Goal: Task Accomplishment & Management: Use online tool/utility

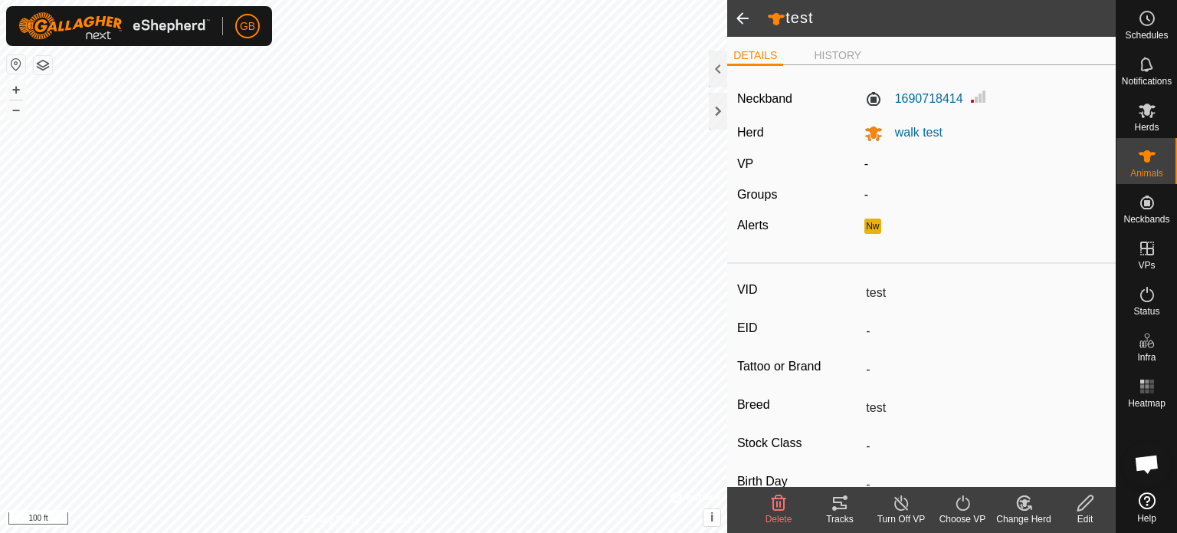
click at [743, 16] on span at bounding box center [742, 18] width 31 height 37
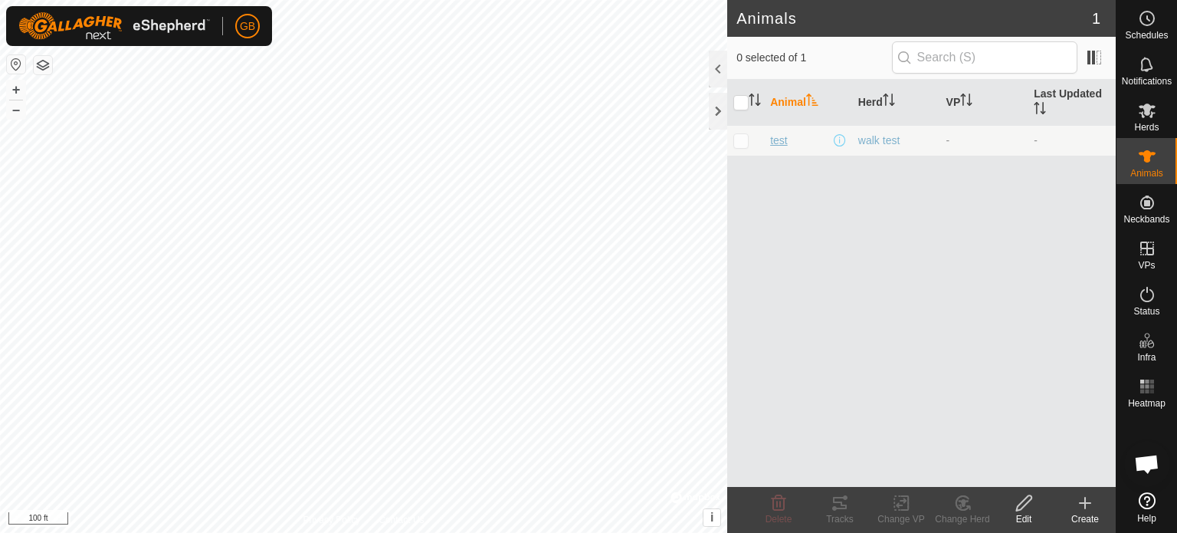
click at [782, 143] on span "test" at bounding box center [779, 141] width 18 height 16
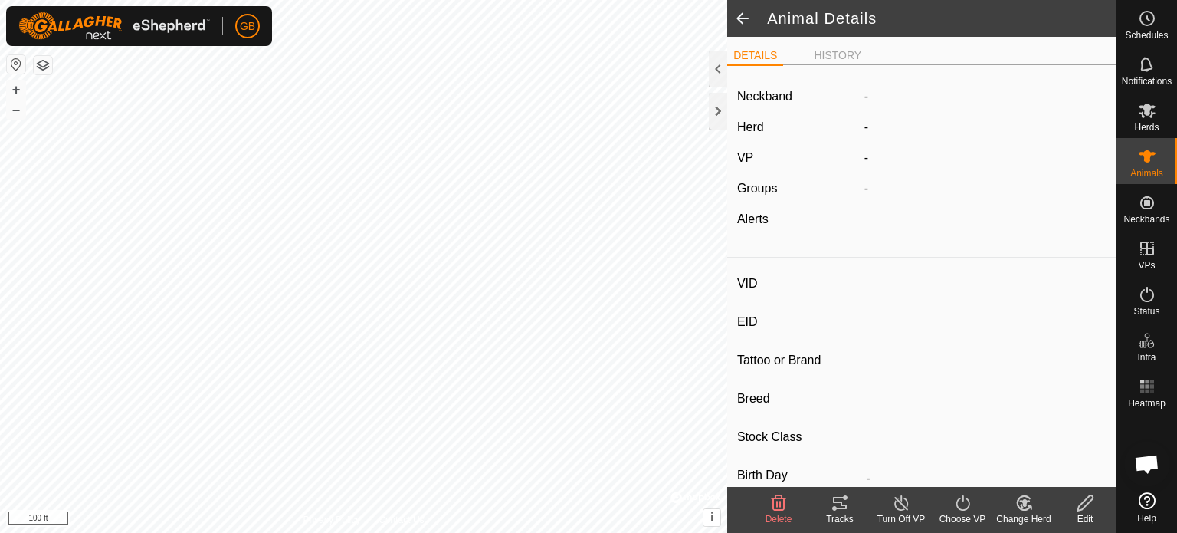
type input "test"
type input "-"
type input "test"
type input "-"
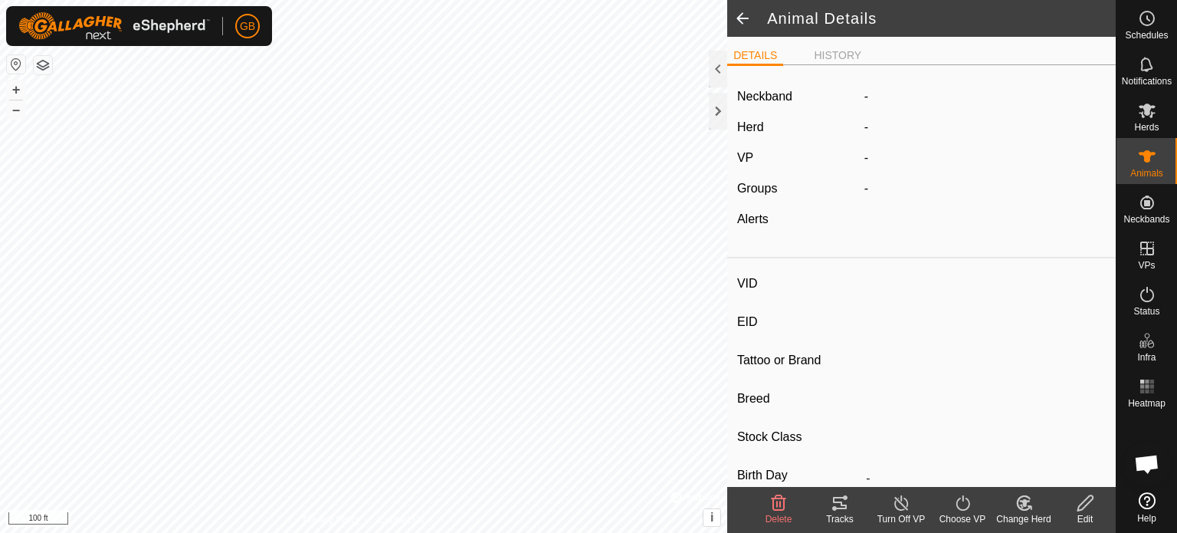
type input "0 kg"
type input "-"
click at [738, 21] on span at bounding box center [742, 18] width 31 height 37
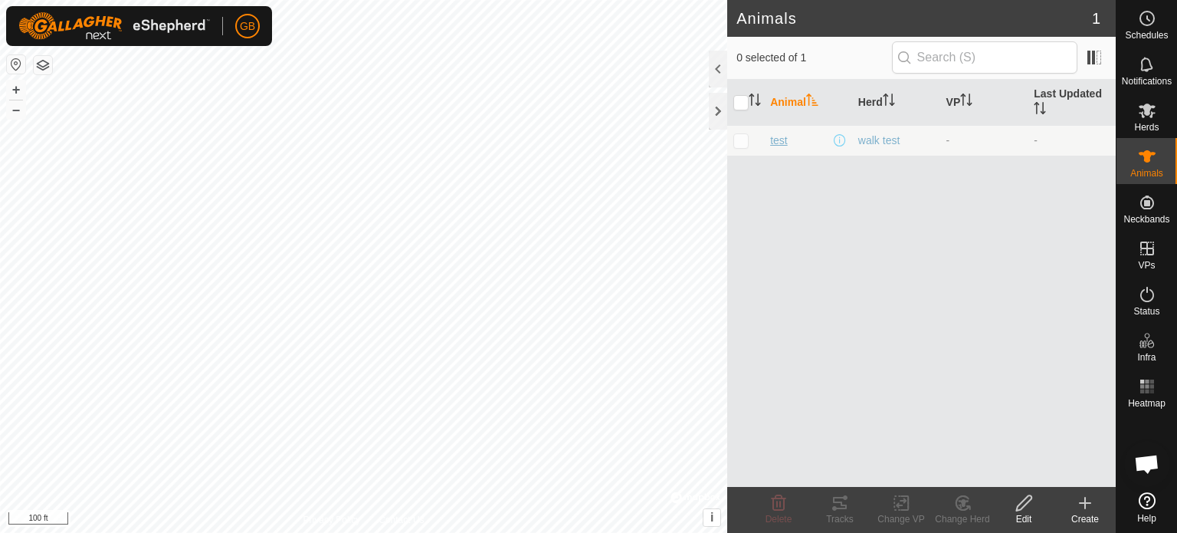
click at [778, 143] on span "test" at bounding box center [779, 141] width 18 height 16
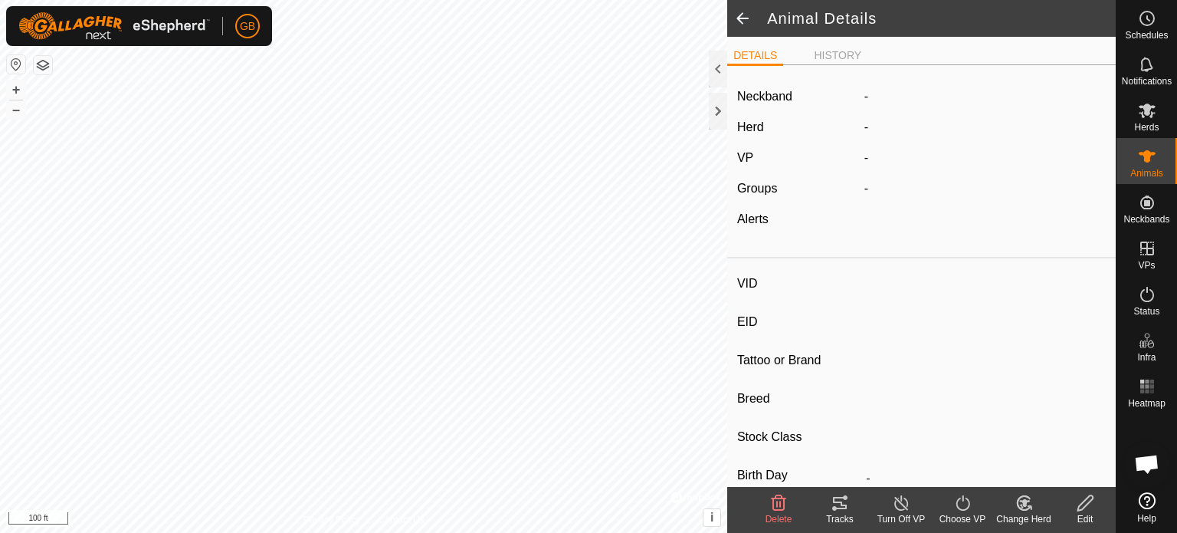
type input "test"
type input "-"
type input "test"
type input "-"
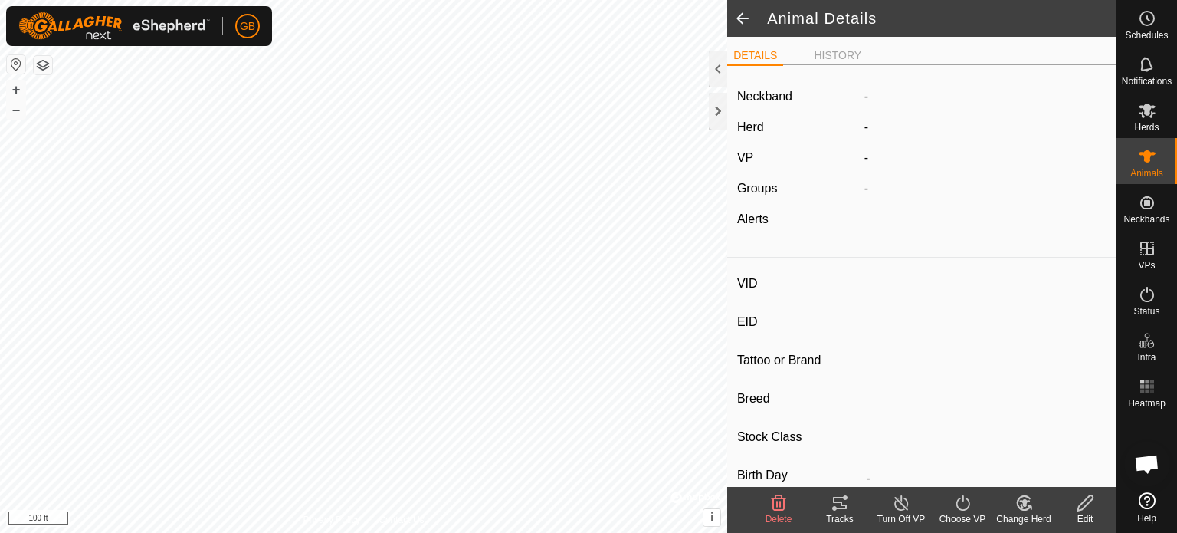
type input "0 kg"
type input "-"
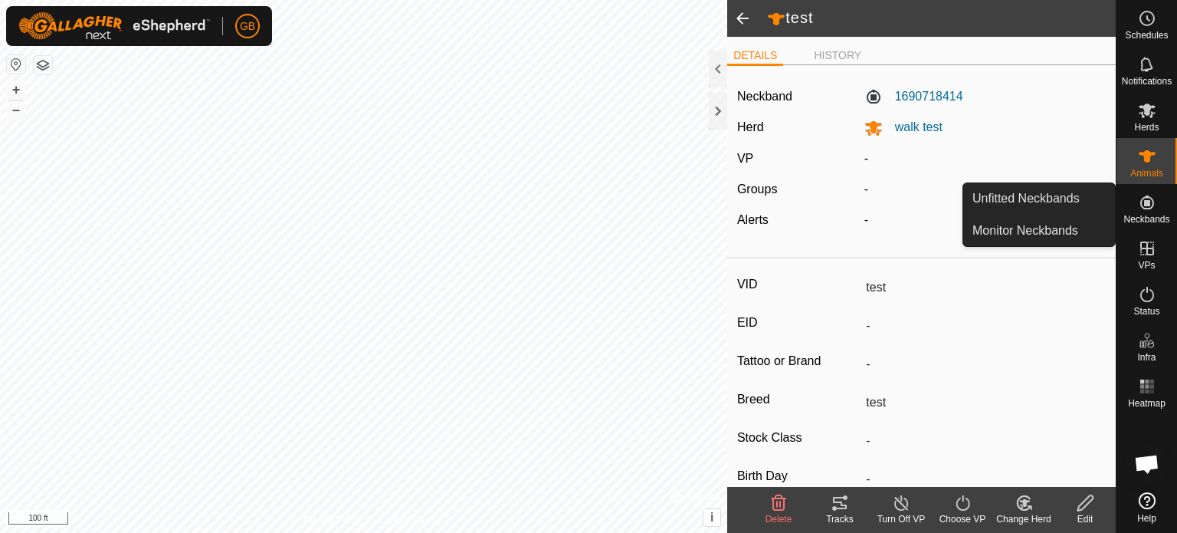
click at [1159, 218] on span "Neckbands" at bounding box center [1146, 219] width 46 height 9
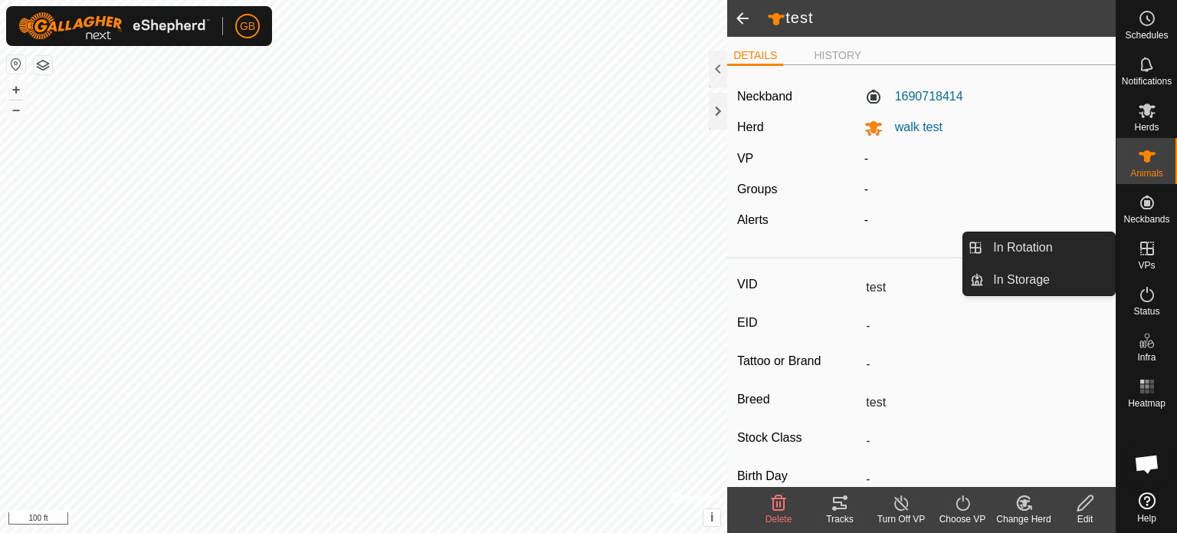
click at [1157, 251] on es-virtualpaddocks-svg-icon at bounding box center [1147, 248] width 28 height 25
click at [1043, 257] on link "In Rotation" at bounding box center [1049, 247] width 131 height 31
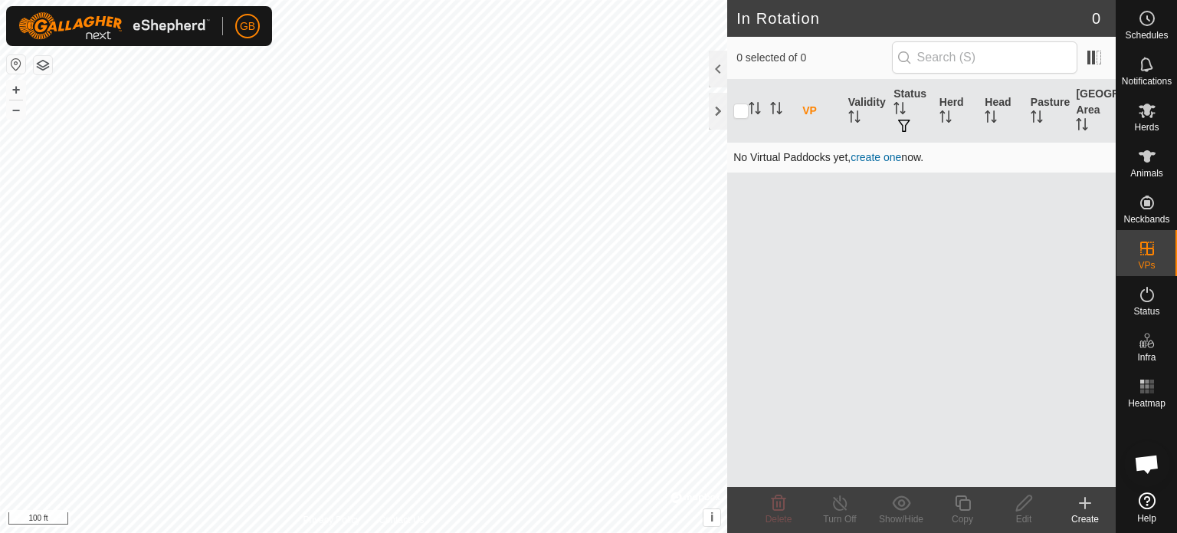
click at [878, 156] on link "create one" at bounding box center [875, 157] width 51 height 12
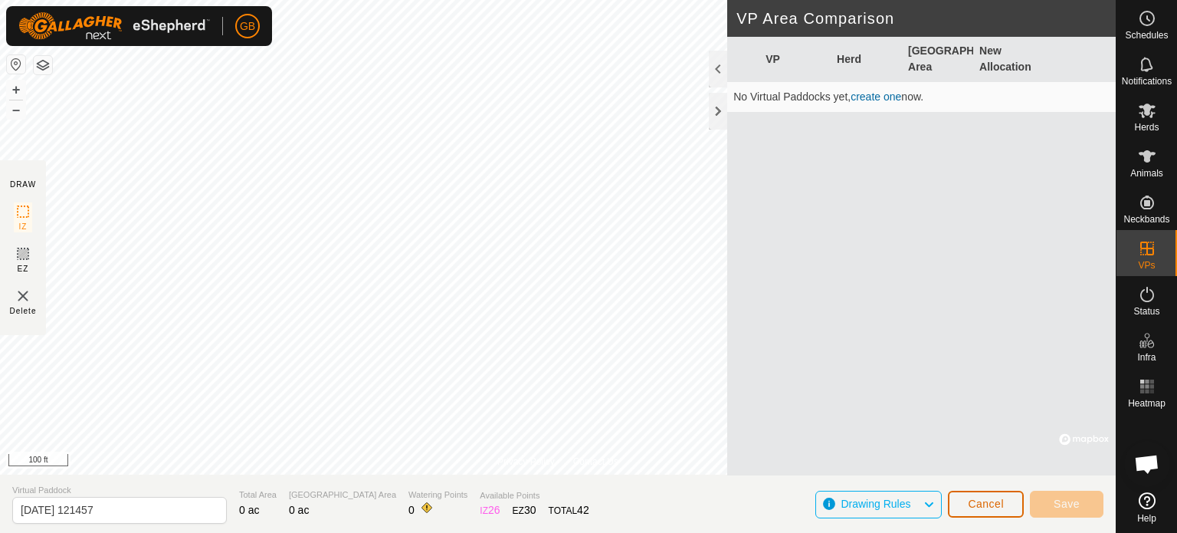
click at [998, 508] on span "Cancel" at bounding box center [986, 503] width 36 height 12
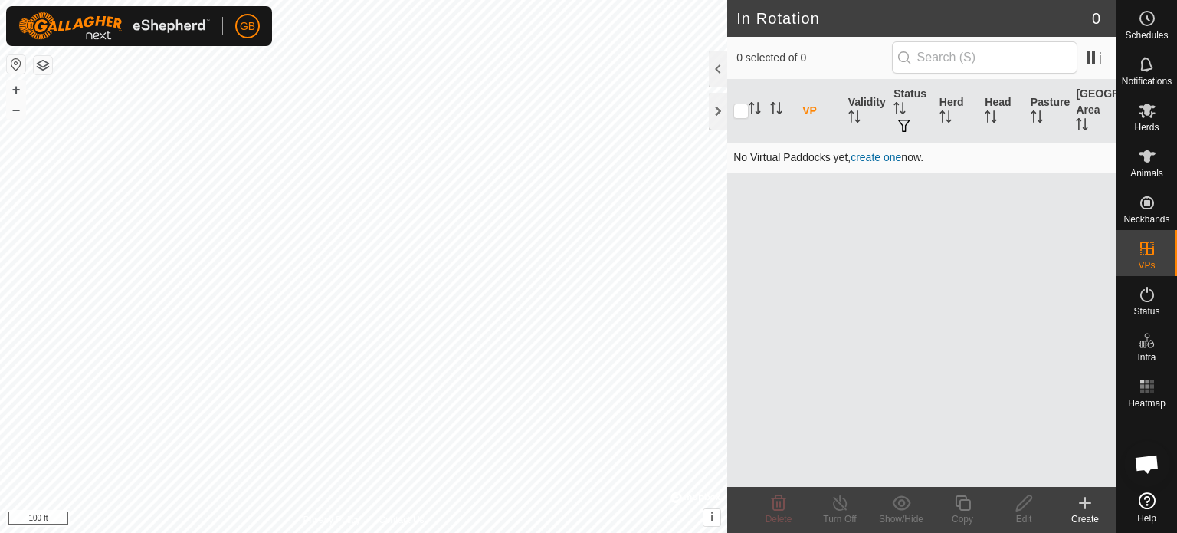
click at [887, 151] on link "create one" at bounding box center [875, 157] width 51 height 12
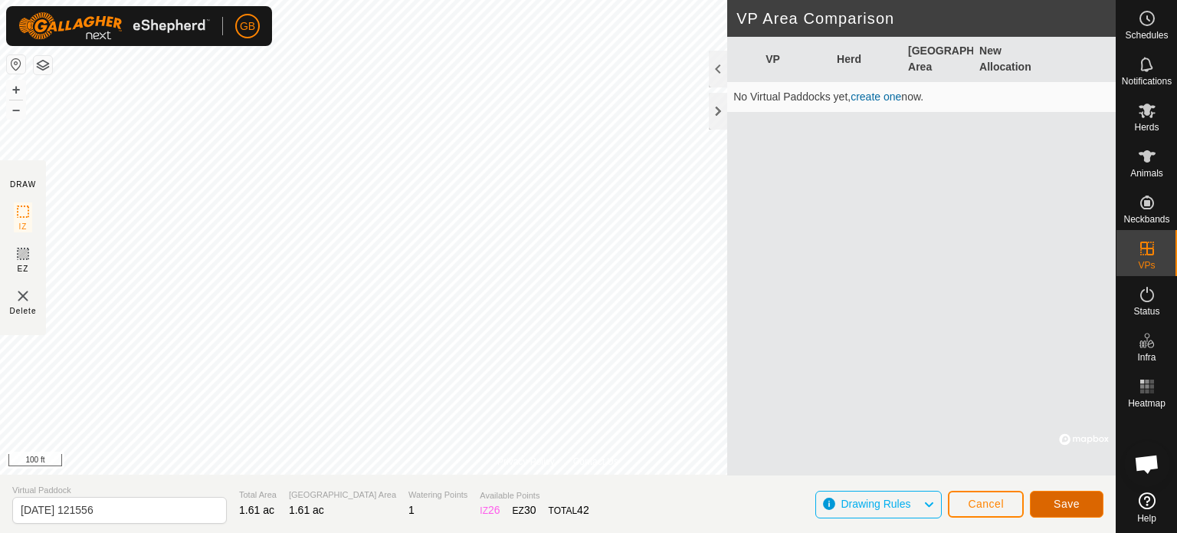
click at [1077, 505] on span "Save" at bounding box center [1067, 503] width 26 height 12
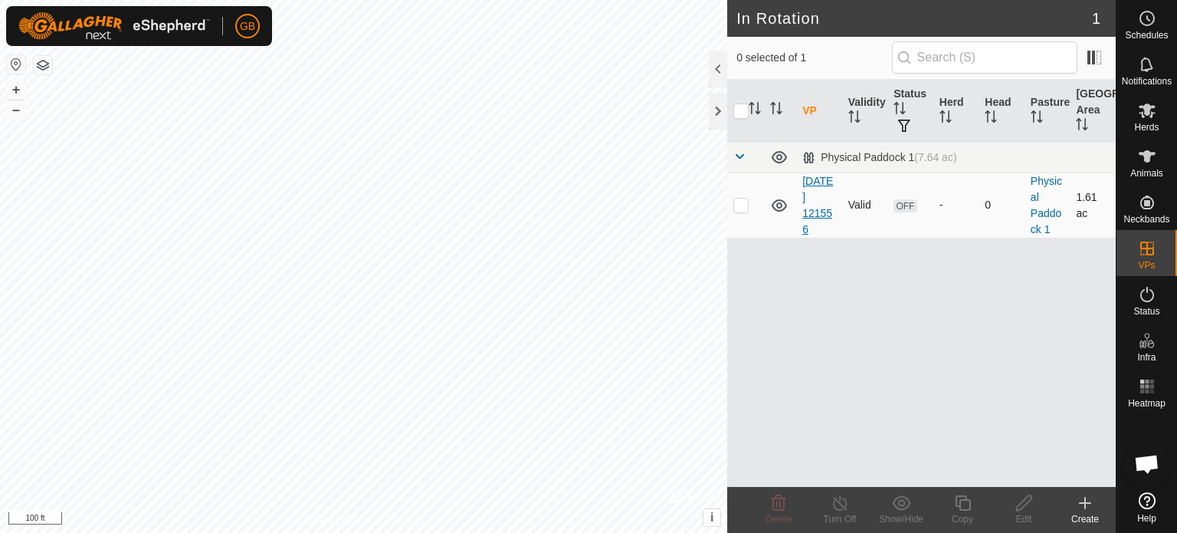
click at [819, 192] on link "[DATE] 121556" at bounding box center [817, 205] width 31 height 61
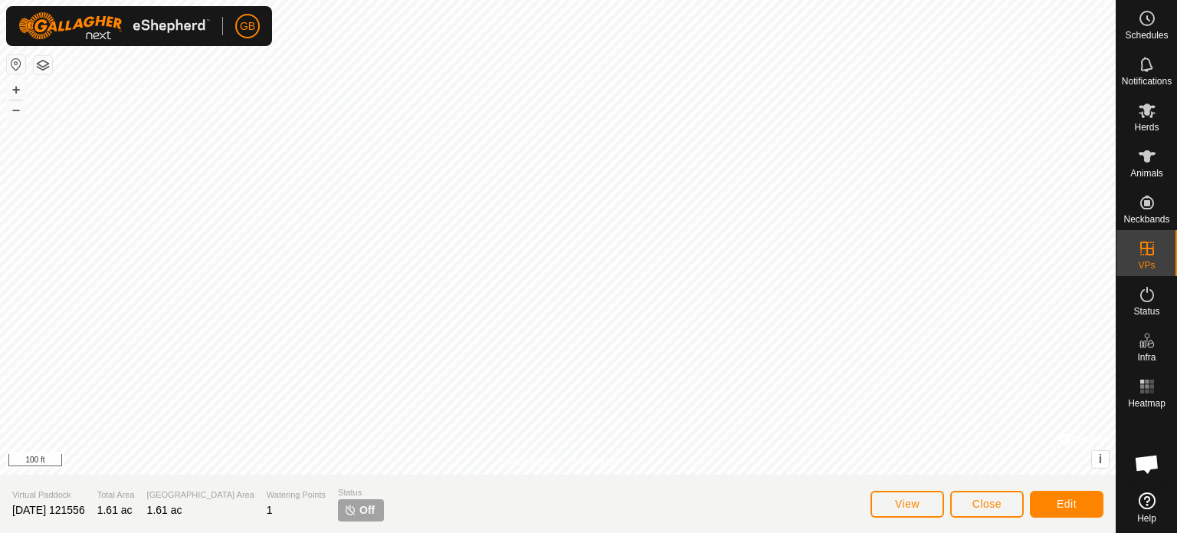
click at [359, 512] on span "Off" at bounding box center [366, 510] width 15 height 16
click at [1145, 303] on es-activation-svg-icon at bounding box center [1147, 294] width 28 height 25
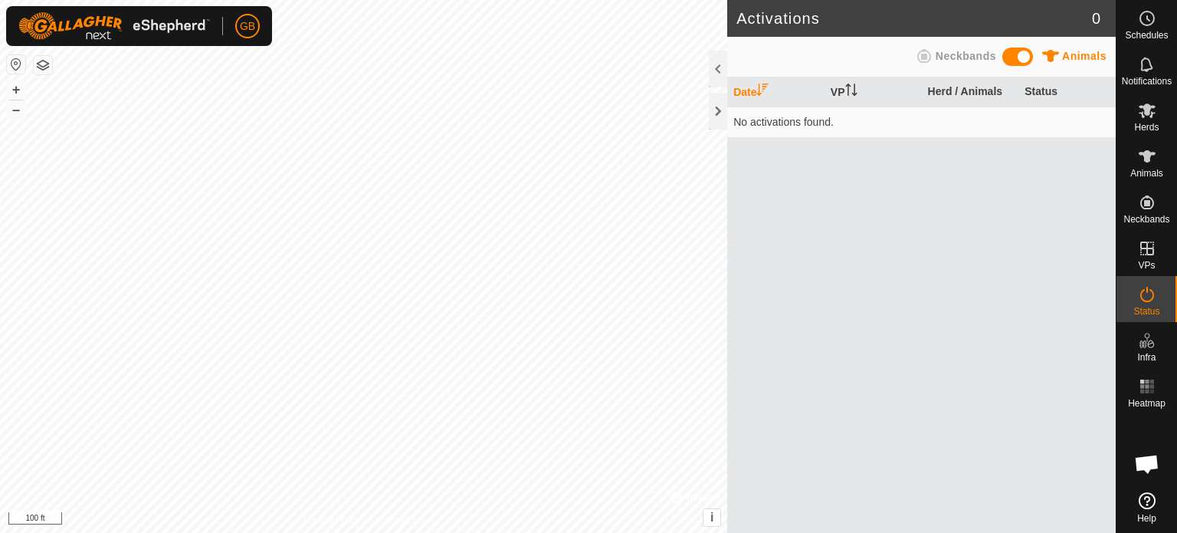
click at [1011, 55] on span at bounding box center [1017, 57] width 31 height 18
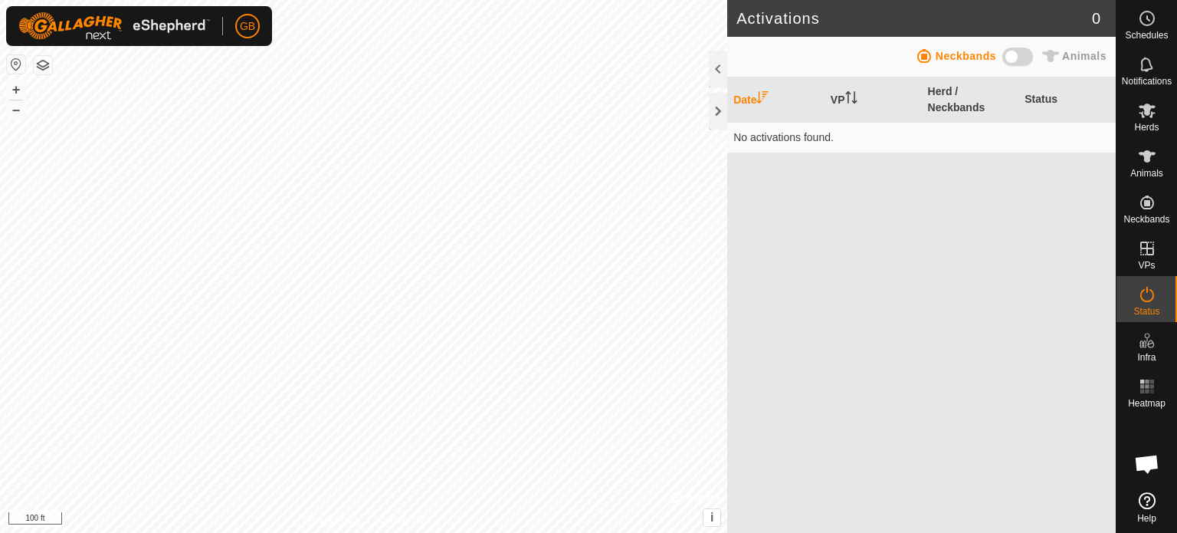
click at [1024, 57] on span at bounding box center [1017, 57] width 31 height 18
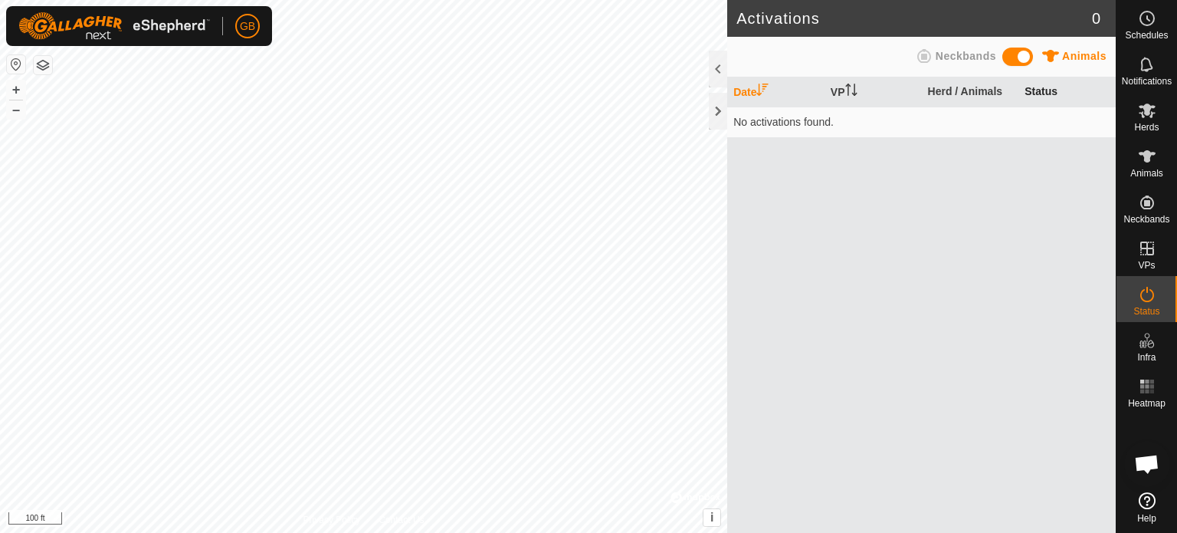
click at [1058, 90] on th "Status" at bounding box center [1066, 92] width 97 height 30
click at [1151, 516] on span "Help" at bounding box center [1146, 517] width 19 height 9
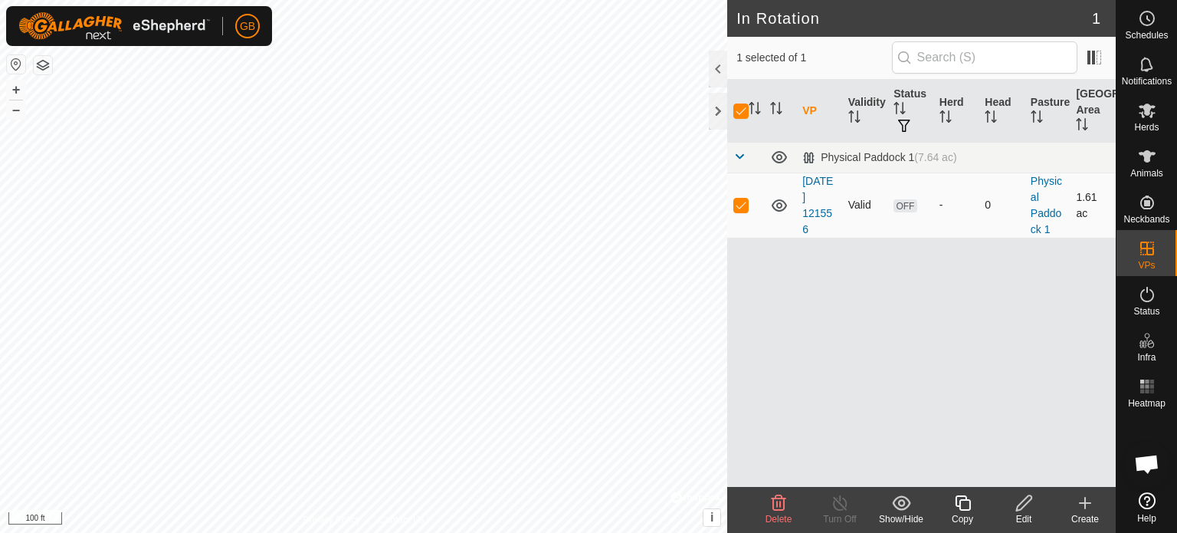
click at [744, 205] on p-checkbox at bounding box center [740, 204] width 15 height 12
checkbox input "false"
click at [744, 205] on p-checkbox at bounding box center [740, 204] width 15 height 12
checkbox input "true"
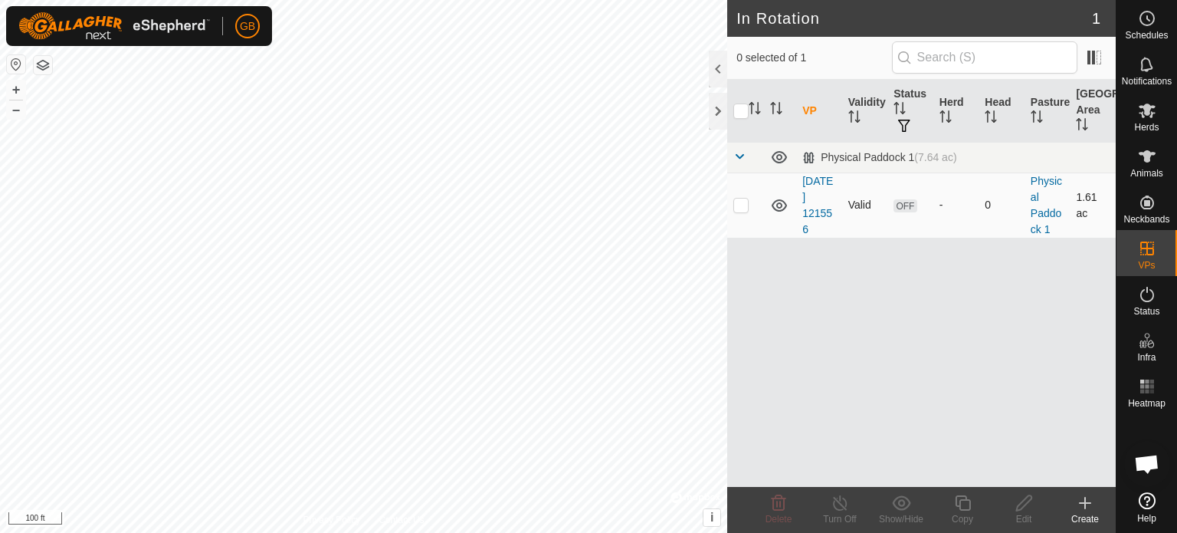
checkbox input "true"
click at [824, 195] on link "[DATE] 121556" at bounding box center [817, 205] width 31 height 61
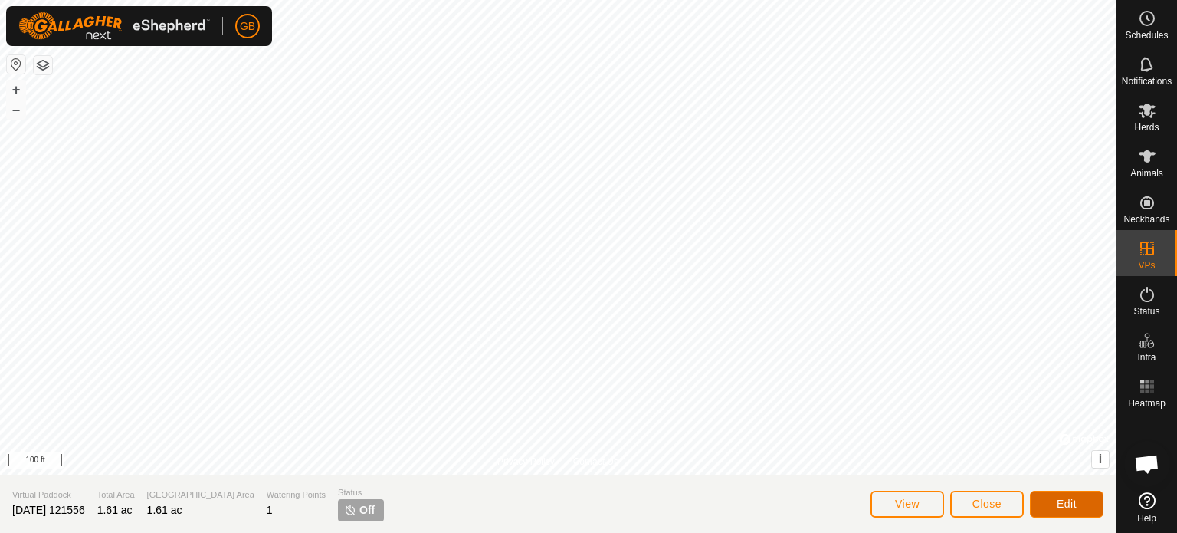
click at [1084, 506] on button "Edit" at bounding box center [1067, 503] width 74 height 27
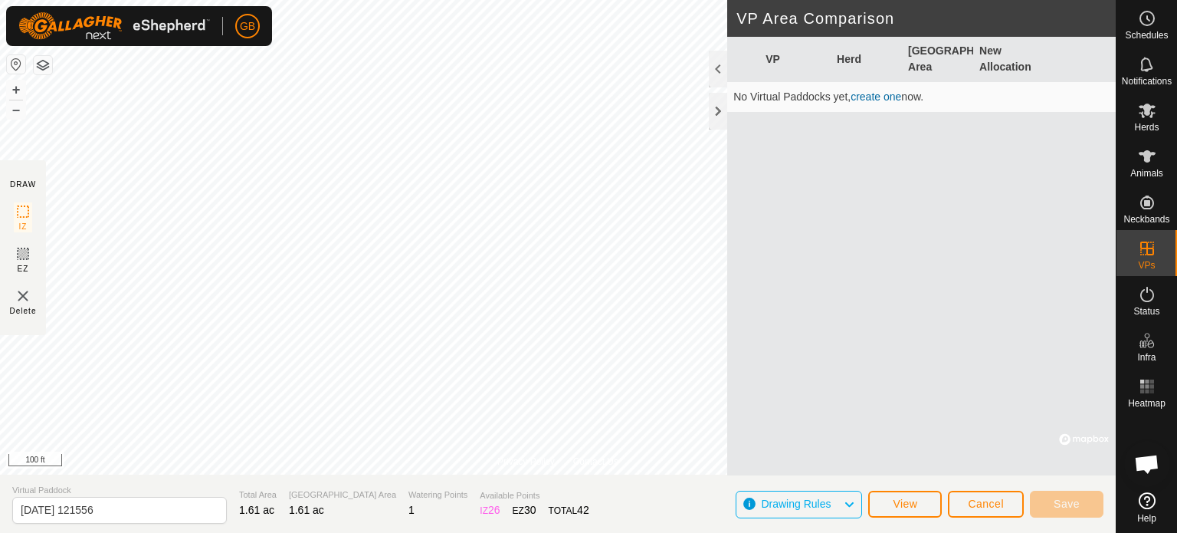
click at [879, 96] on link "create one" at bounding box center [875, 96] width 51 height 12
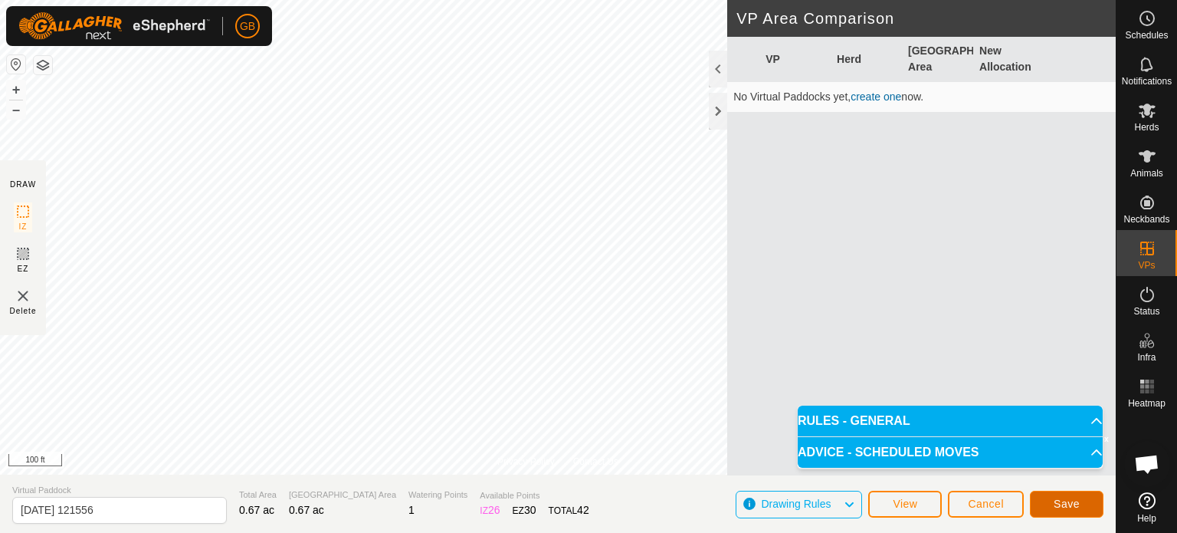
click at [1065, 501] on span "Save" at bounding box center [1067, 503] width 26 height 12
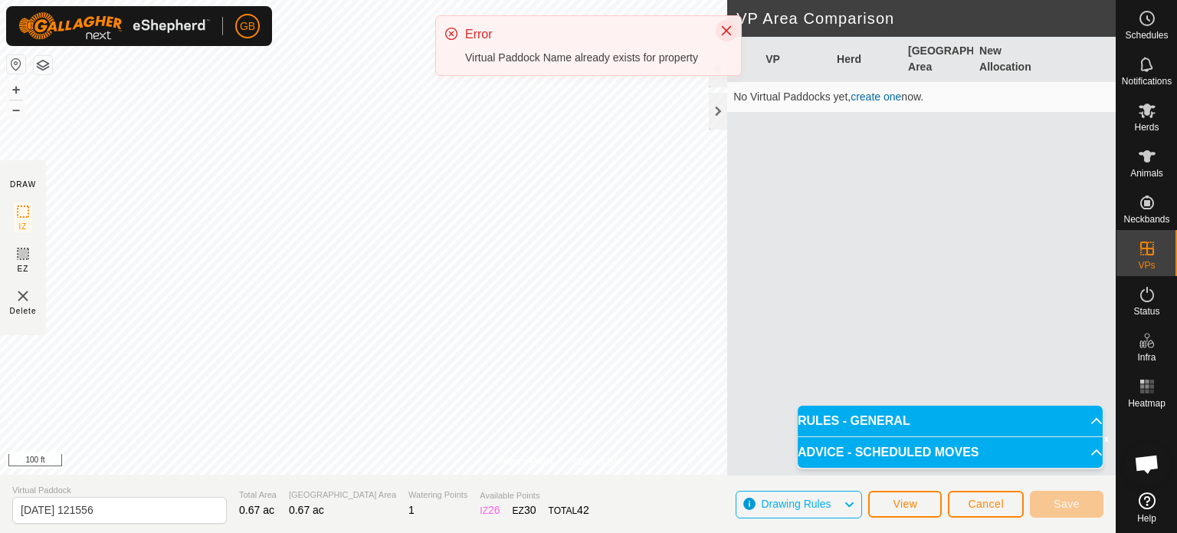
click at [726, 32] on icon "Close" at bounding box center [726, 31] width 12 height 12
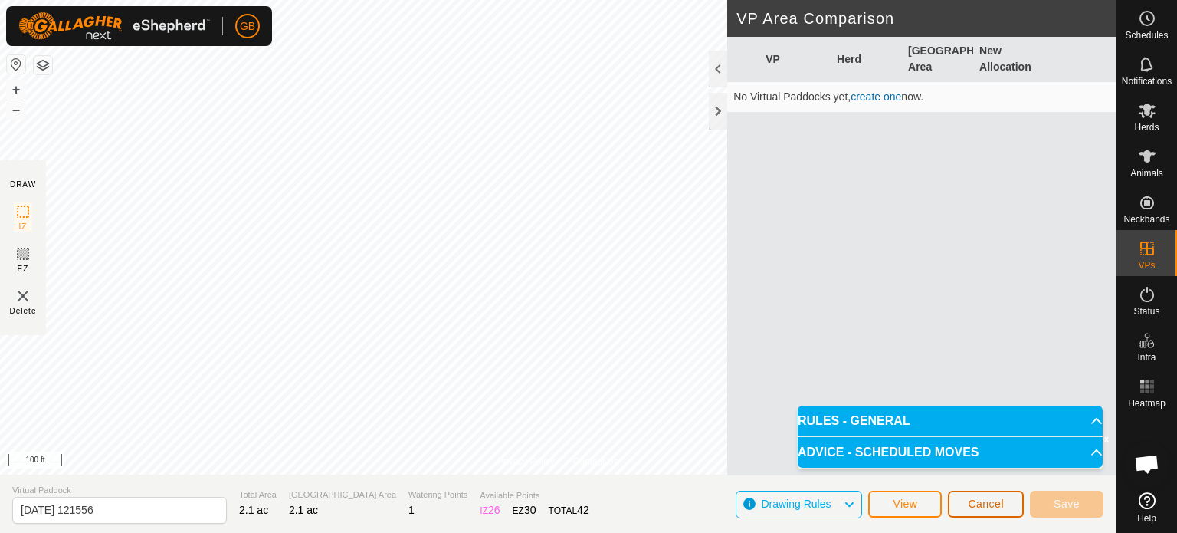
click at [993, 500] on span "Cancel" at bounding box center [986, 503] width 36 height 12
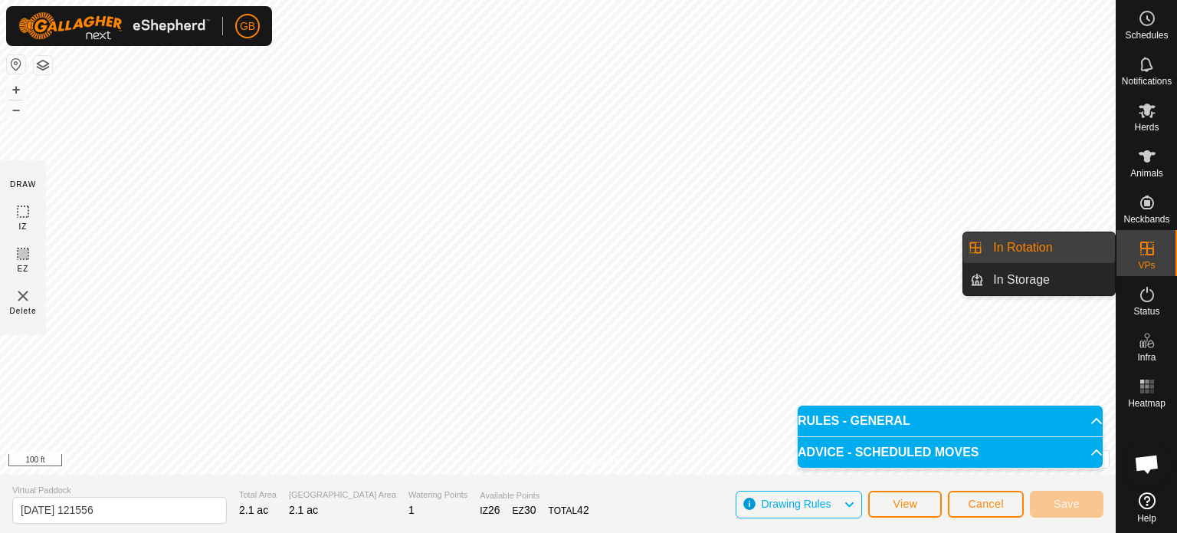
click at [1049, 246] on link "In Rotation" at bounding box center [1049, 247] width 131 height 31
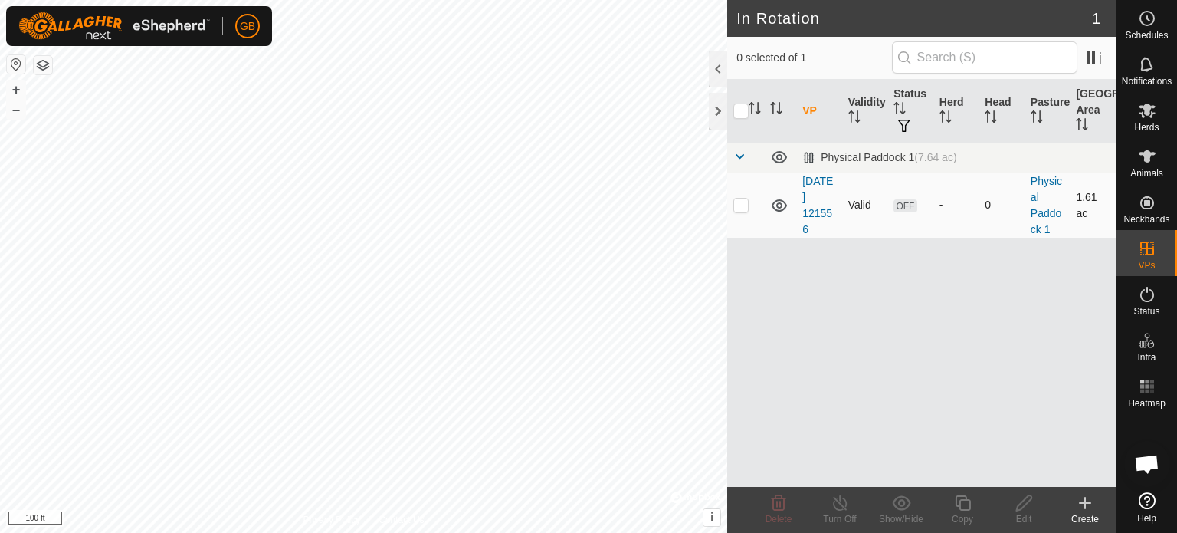
click at [738, 205] on p-checkbox at bounding box center [740, 204] width 15 height 12
checkbox input "true"
click at [1104, 61] on span at bounding box center [1094, 57] width 25 height 25
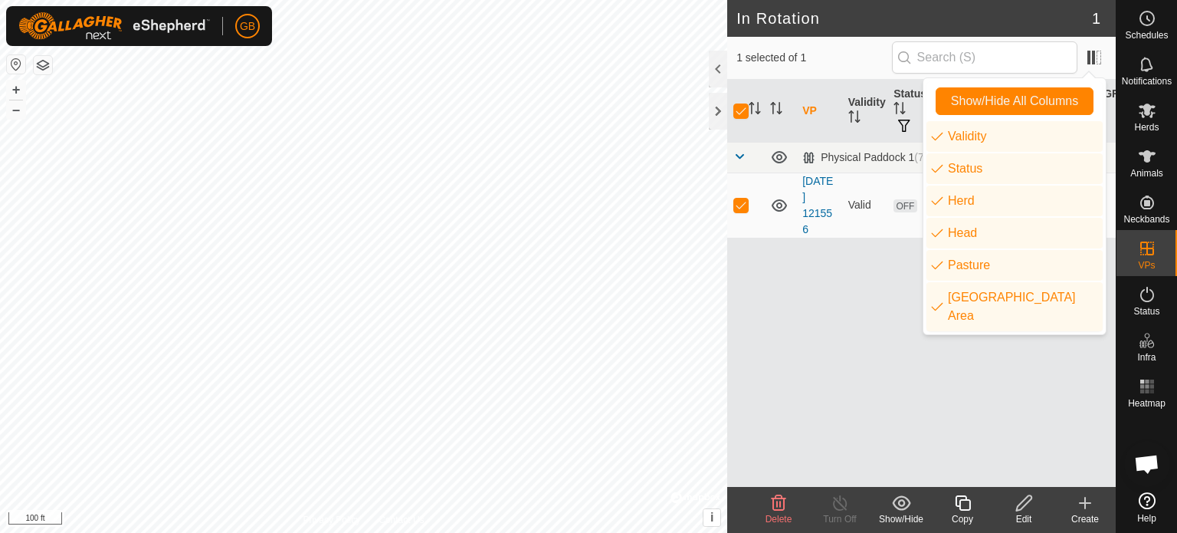
click at [877, 77] on div "1 selected of 1" at bounding box center [921, 58] width 388 height 43
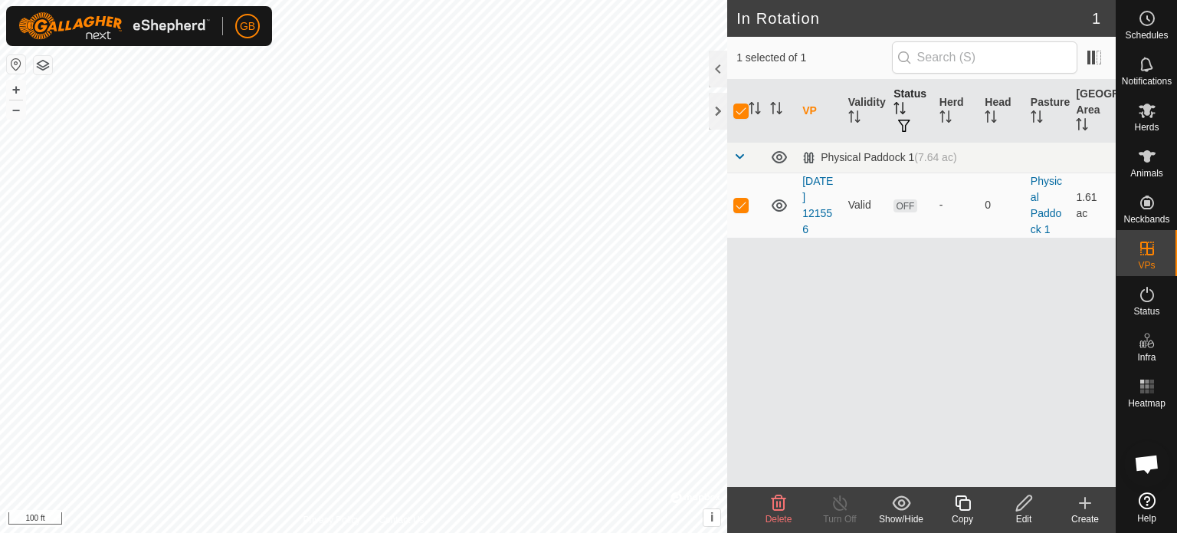
click at [903, 110] on icon "Activate to sort" at bounding box center [899, 108] width 12 height 12
click at [901, 124] on span "button" at bounding box center [904, 126] width 12 height 12
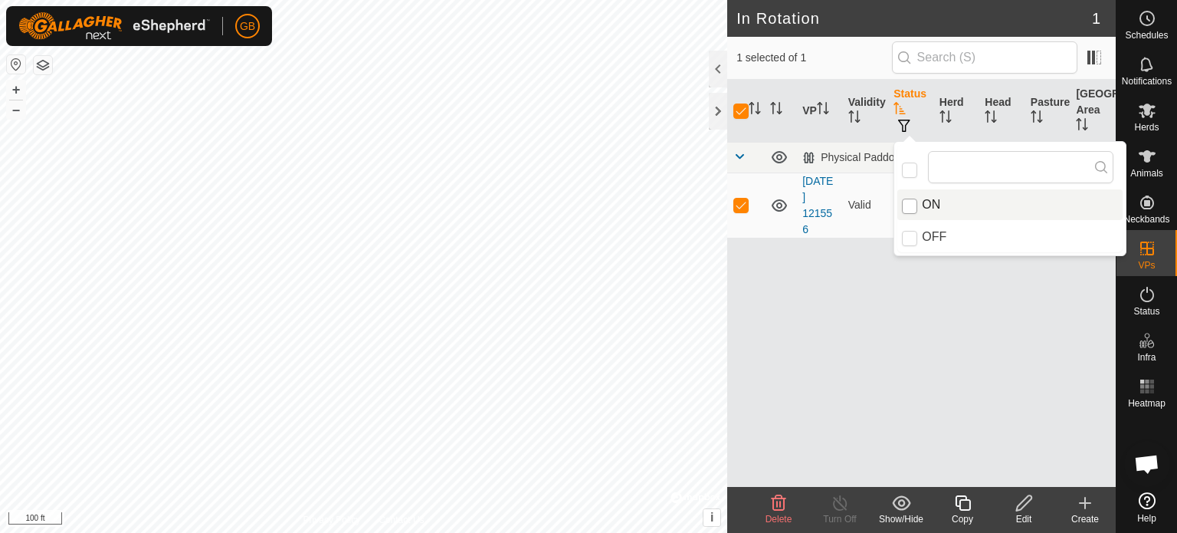
click at [909, 211] on input "ON" at bounding box center [909, 205] width 15 height 15
checkbox input "true"
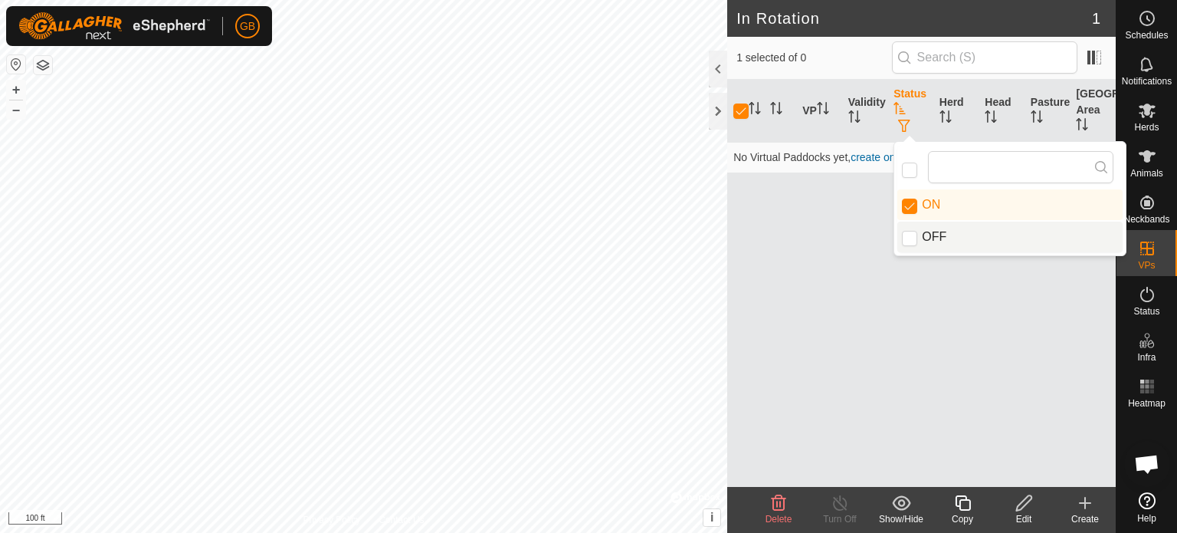
click at [836, 367] on div "VP Validity Status Herd Head Pasture Grazing Area No Virtual Paddocks yet, crea…" at bounding box center [921, 283] width 388 height 407
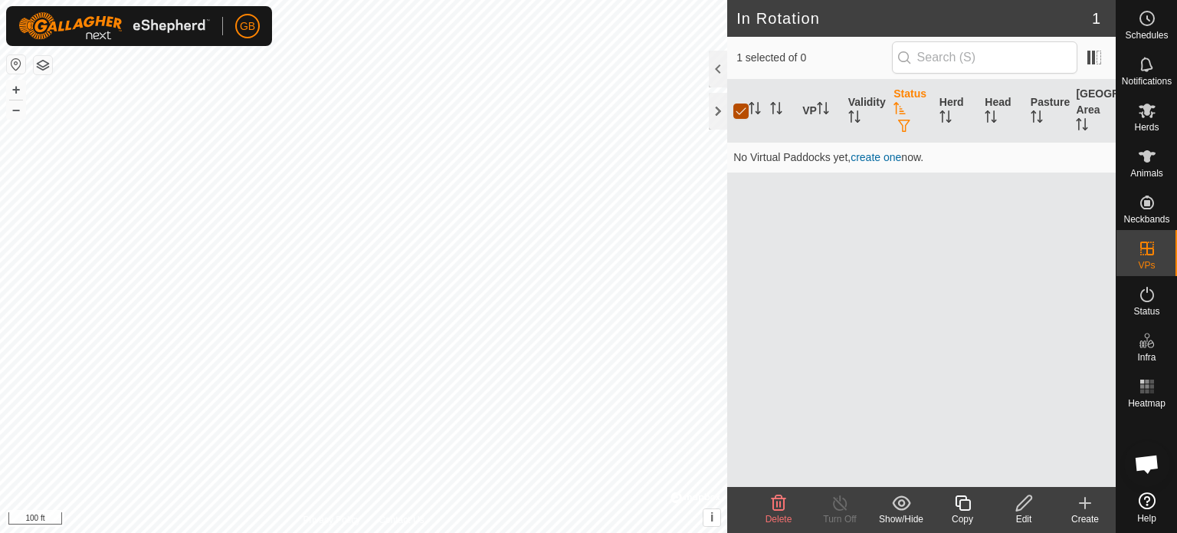
click at [741, 106] on input "checkbox" at bounding box center [740, 110] width 15 height 15
checkbox input "true"
click at [861, 114] on th "Validity" at bounding box center [865, 111] width 46 height 63
click at [903, 102] on icon "Activate to sort" at bounding box center [899, 108] width 12 height 12
click at [948, 120] on icon "Activate to sort" at bounding box center [949, 116] width 2 height 12
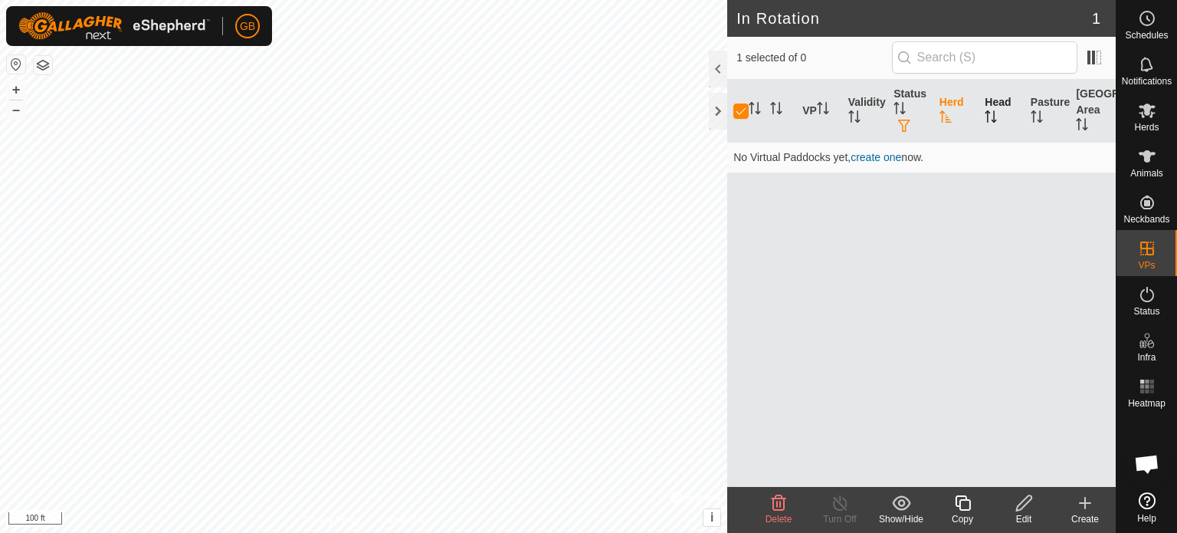
click at [995, 106] on th "Head" at bounding box center [1001, 111] width 46 height 63
click at [1087, 500] on icon at bounding box center [1085, 502] width 18 height 18
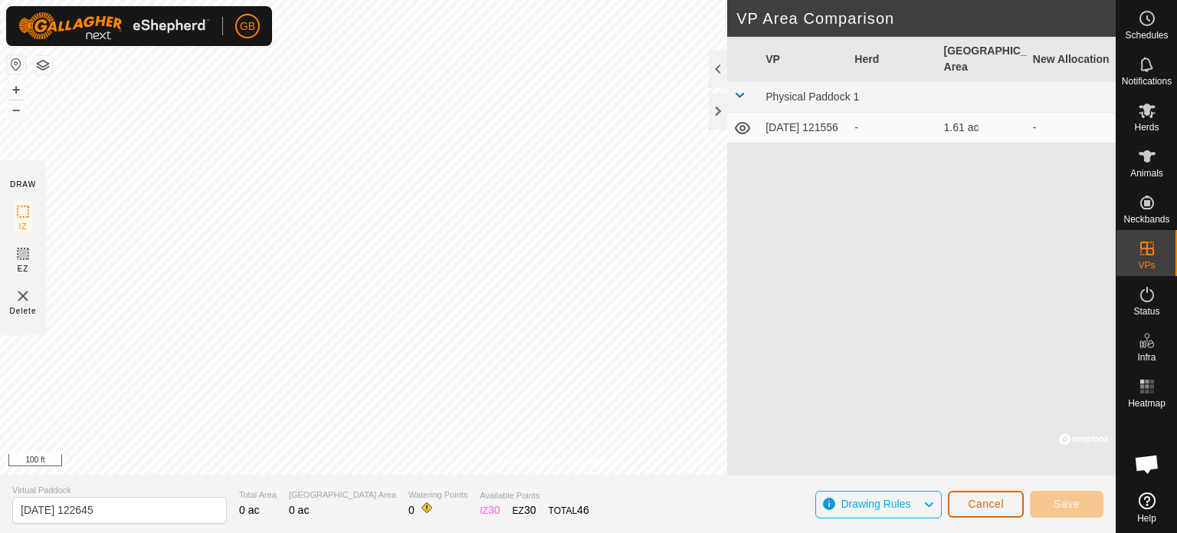
click at [993, 502] on span "Cancel" at bounding box center [986, 503] width 36 height 12
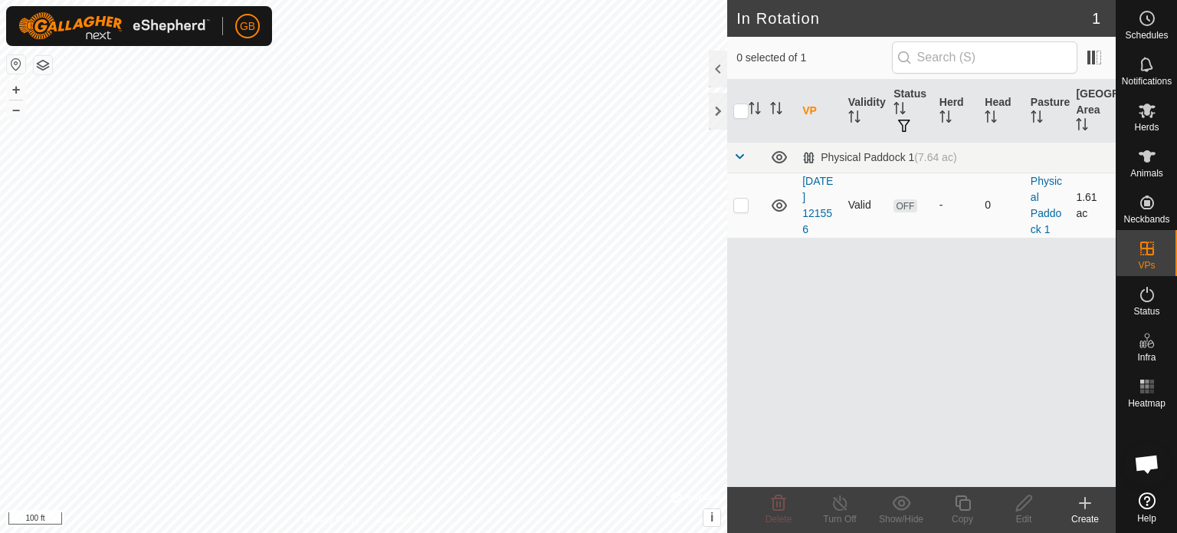
click at [738, 209] on p-checkbox at bounding box center [740, 204] width 15 height 12
checkbox input "true"
click at [776, 505] on icon at bounding box center [779, 502] width 15 height 15
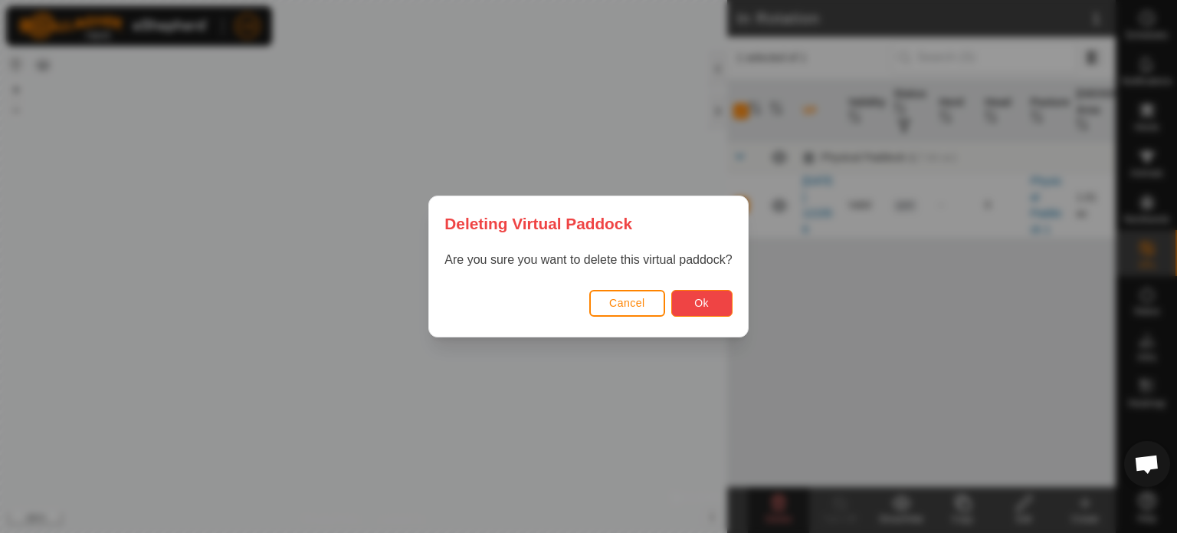
click at [719, 307] on button "Ok" at bounding box center [701, 303] width 61 height 27
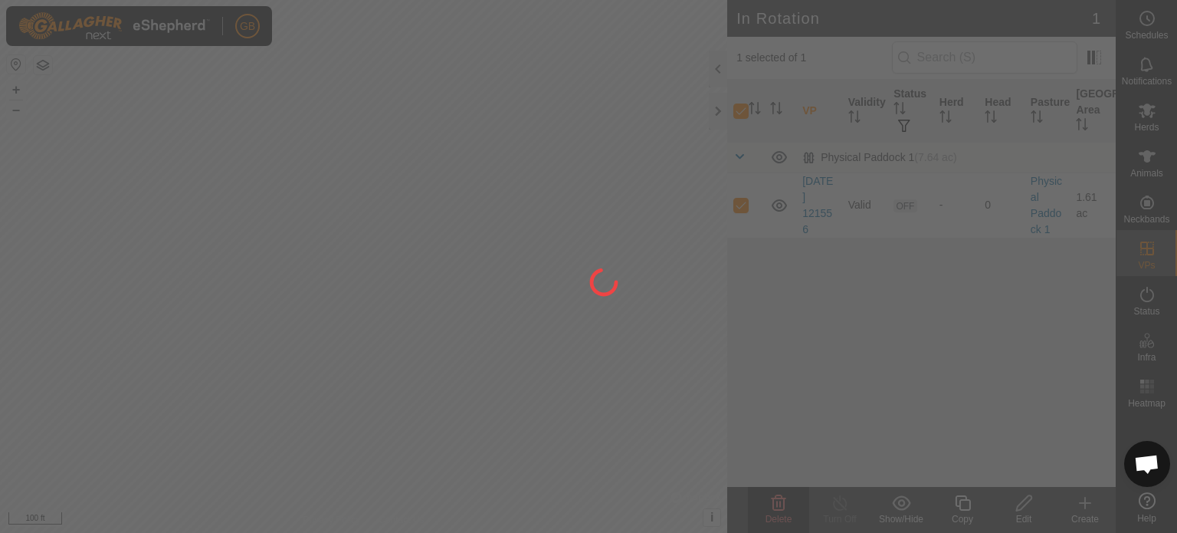
checkbox input "false"
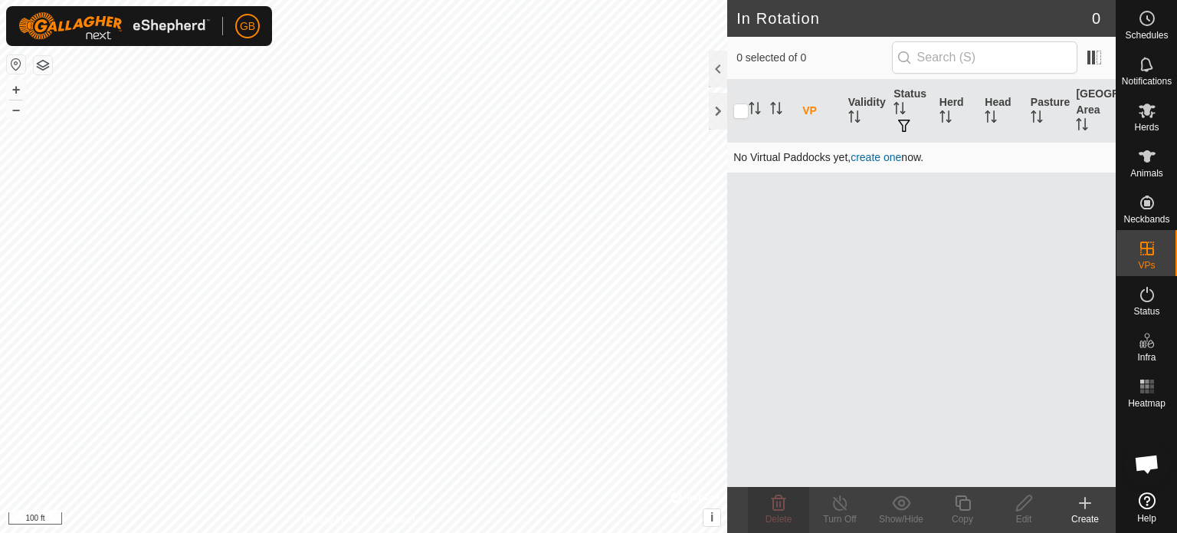
click at [867, 153] on link "create one" at bounding box center [875, 157] width 51 height 12
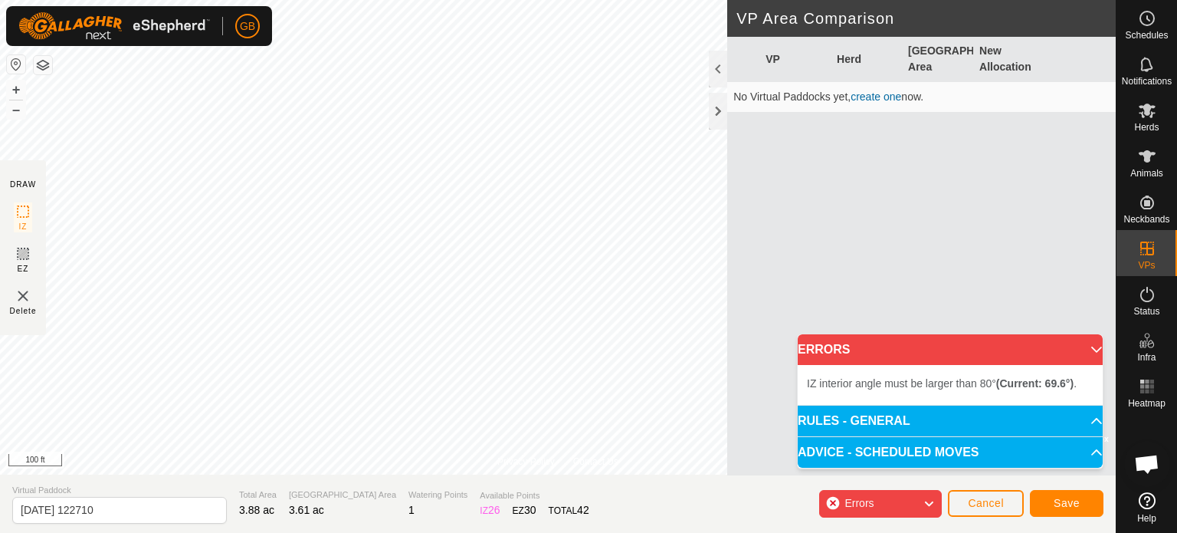
click at [896, 499] on div "Errors" at bounding box center [880, 504] width 123 height 28
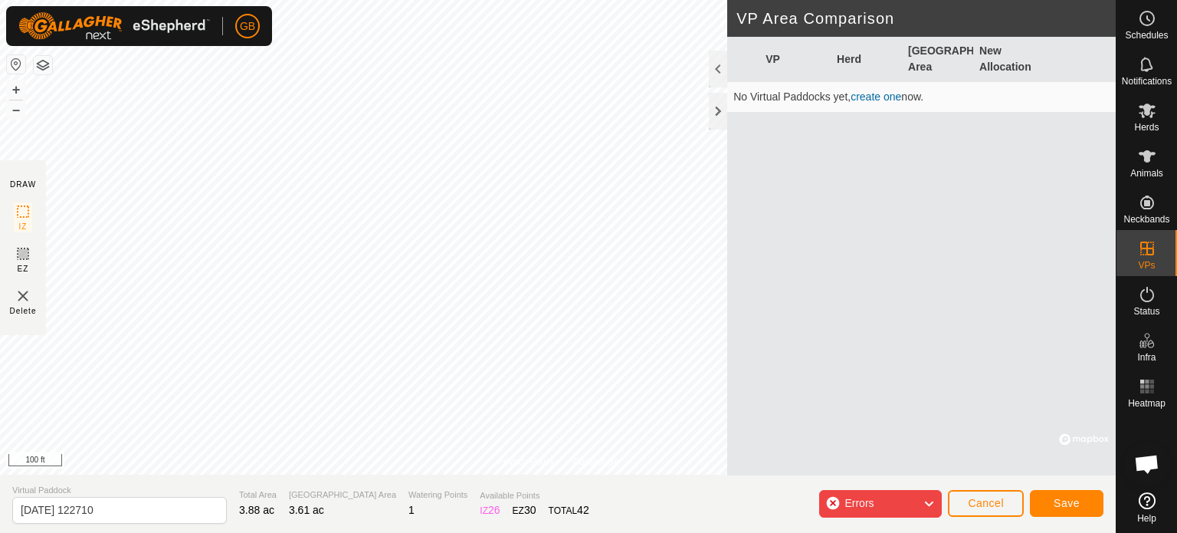
click at [896, 499] on div "Errors" at bounding box center [880, 504] width 123 height 28
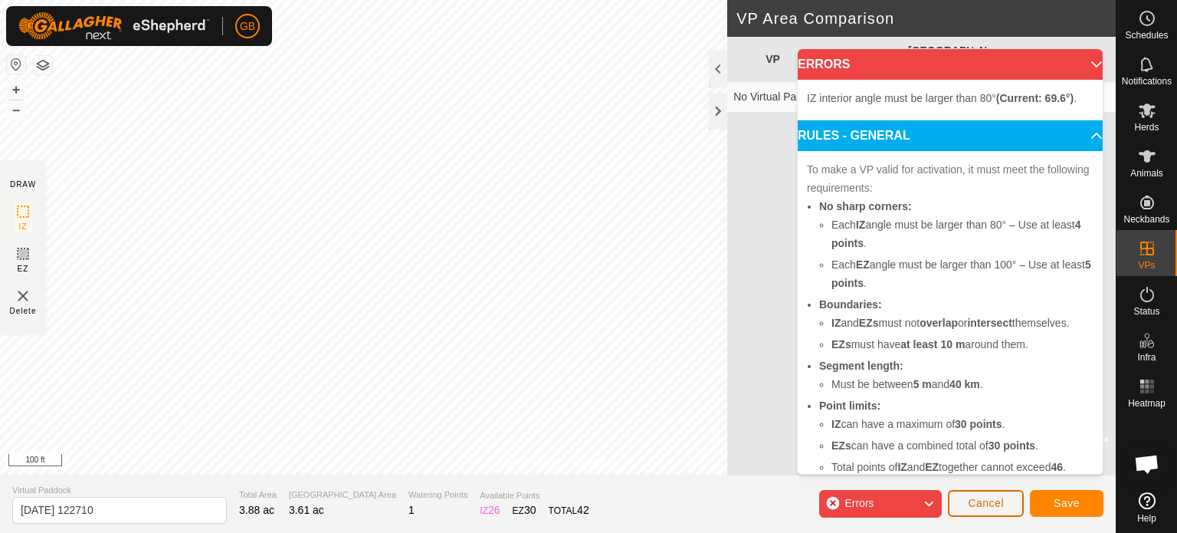
click at [1004, 500] on button "Cancel" at bounding box center [986, 503] width 76 height 27
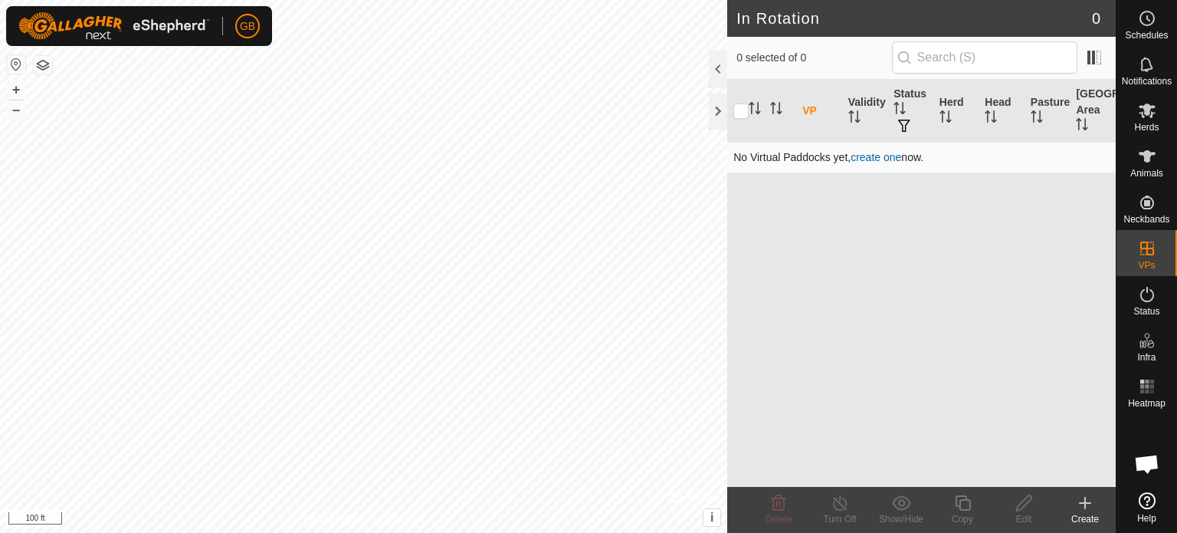
click at [867, 154] on link "create one" at bounding box center [875, 157] width 51 height 12
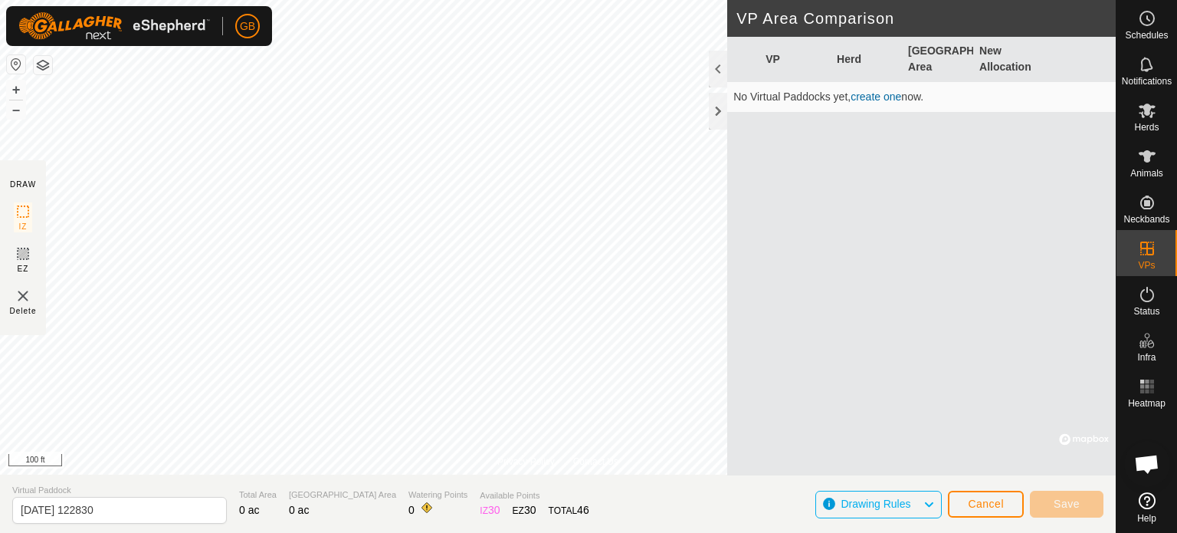
click at [879, 97] on link "create one" at bounding box center [875, 96] width 51 height 12
click at [876, 95] on link "create one" at bounding box center [875, 96] width 51 height 12
click at [1076, 480] on section "Virtual Paddock [DATE] 122830 Total Area 0.99 ac Grazing Area 0.99 ac Watering …" at bounding box center [558, 503] width 1116 height 58
click at [1069, 502] on span "Save" at bounding box center [1067, 503] width 26 height 12
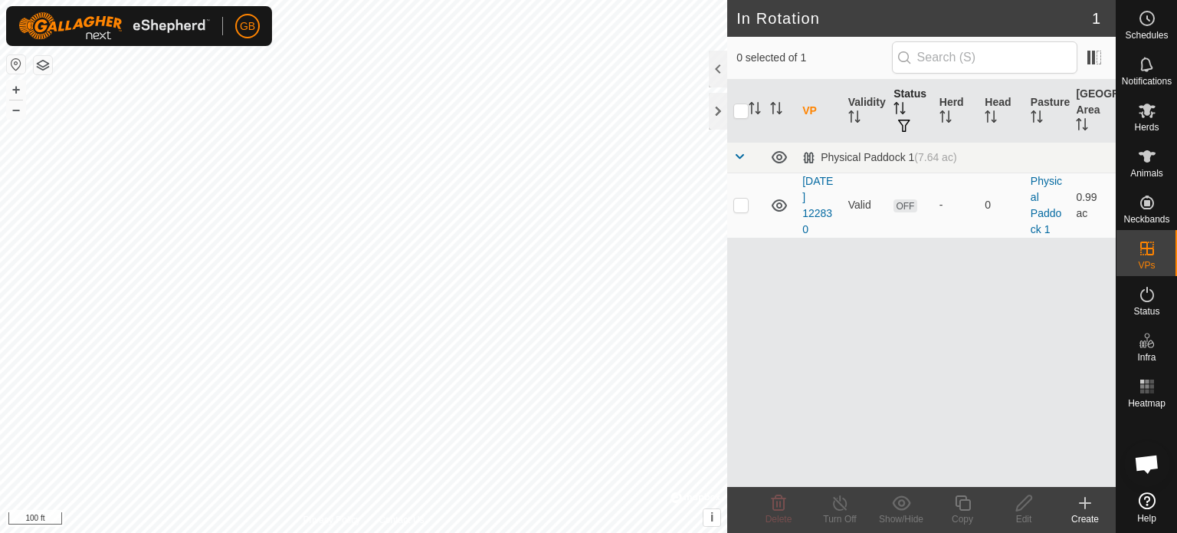
click at [903, 110] on icon "Activate to sort" at bounding box center [904, 108] width 2 height 12
click at [898, 125] on span "button" at bounding box center [904, 126] width 12 height 12
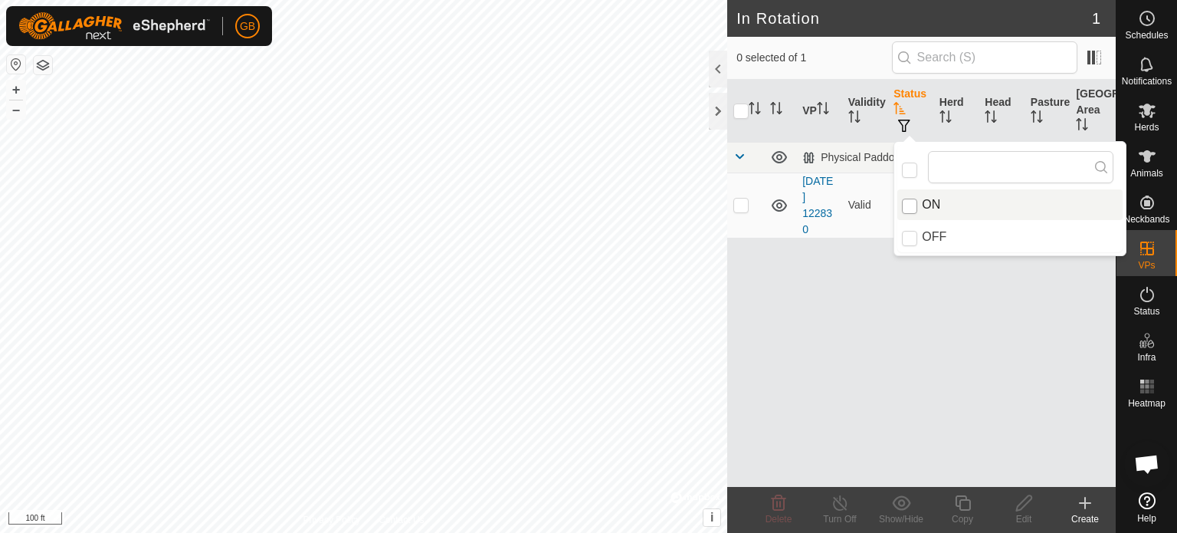
click at [913, 202] on input "ON" at bounding box center [909, 205] width 15 height 15
checkbox input "true"
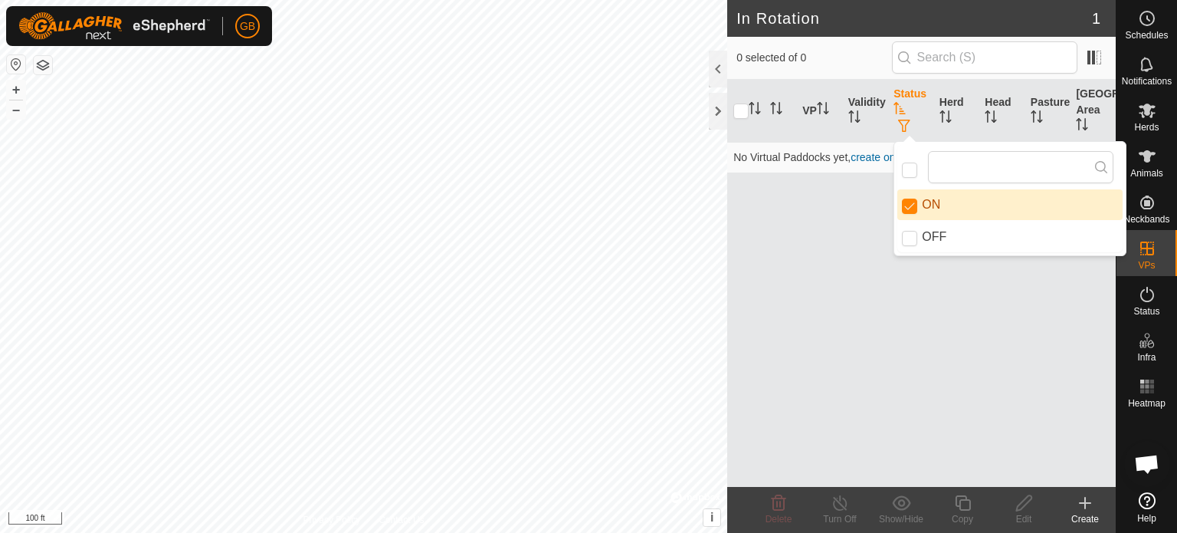
click at [864, 323] on div "VP Validity Status Herd Head Pasture Grazing Area No Virtual Paddocks yet, crea…" at bounding box center [921, 283] width 388 height 407
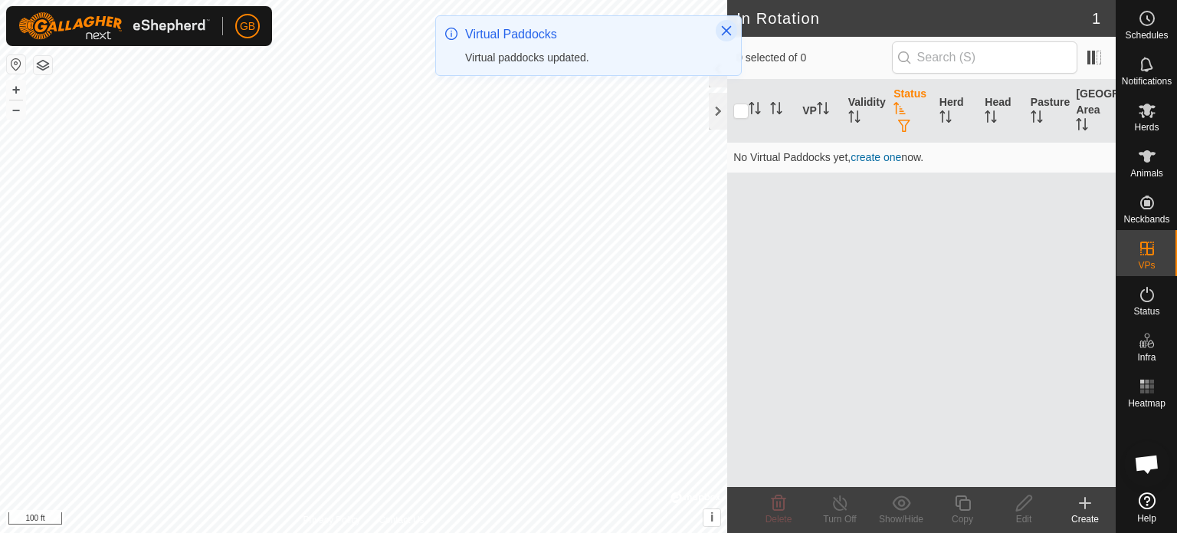
click at [729, 23] on button "Close" at bounding box center [726, 30] width 21 height 21
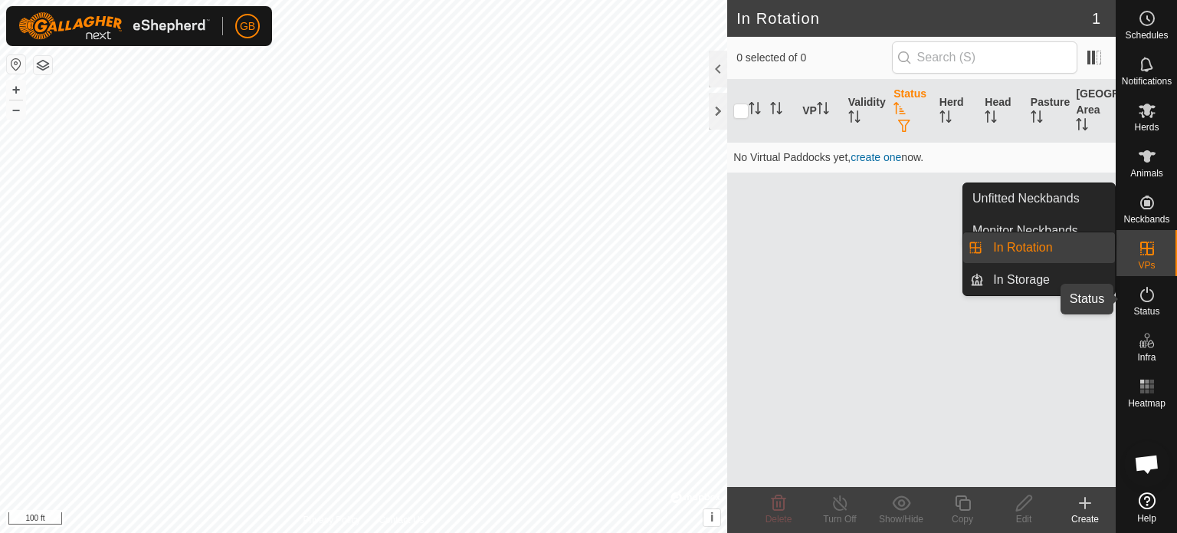
click at [1157, 297] on es-activation-svg-icon at bounding box center [1147, 294] width 28 height 25
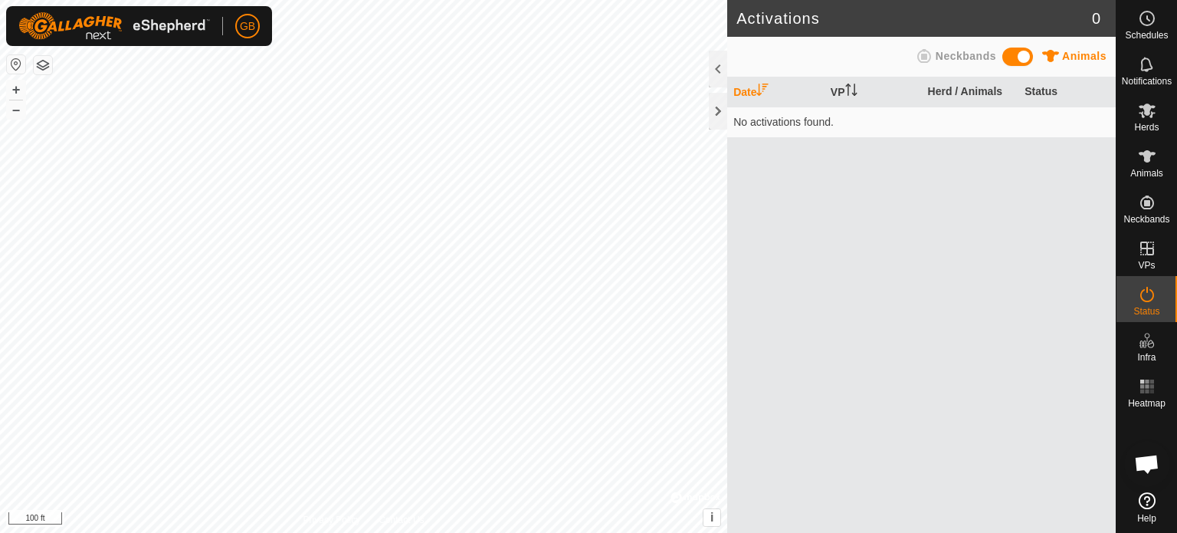
click at [1155, 297] on es-activation-svg-icon at bounding box center [1147, 294] width 28 height 25
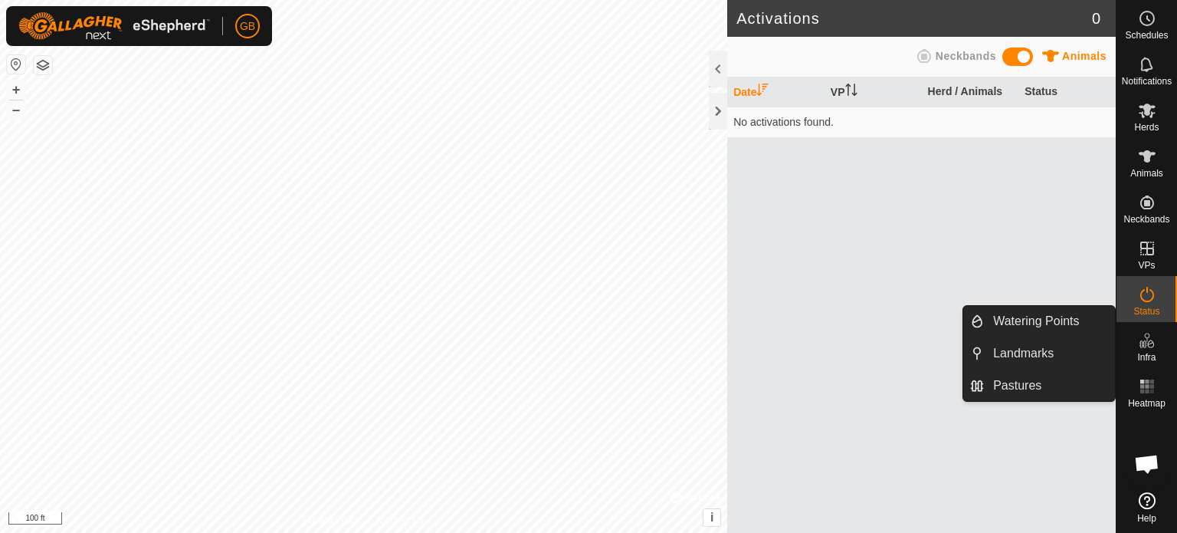
click at [1149, 339] on icon at bounding box center [1147, 340] width 18 height 18
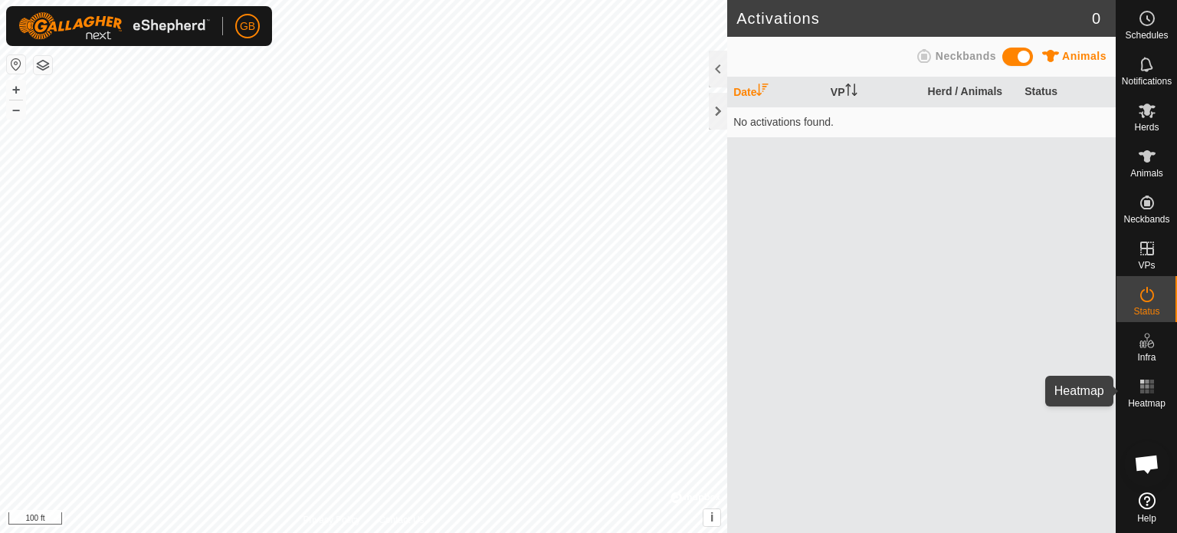
click at [1149, 387] on icon at bounding box center [1147, 386] width 18 height 18
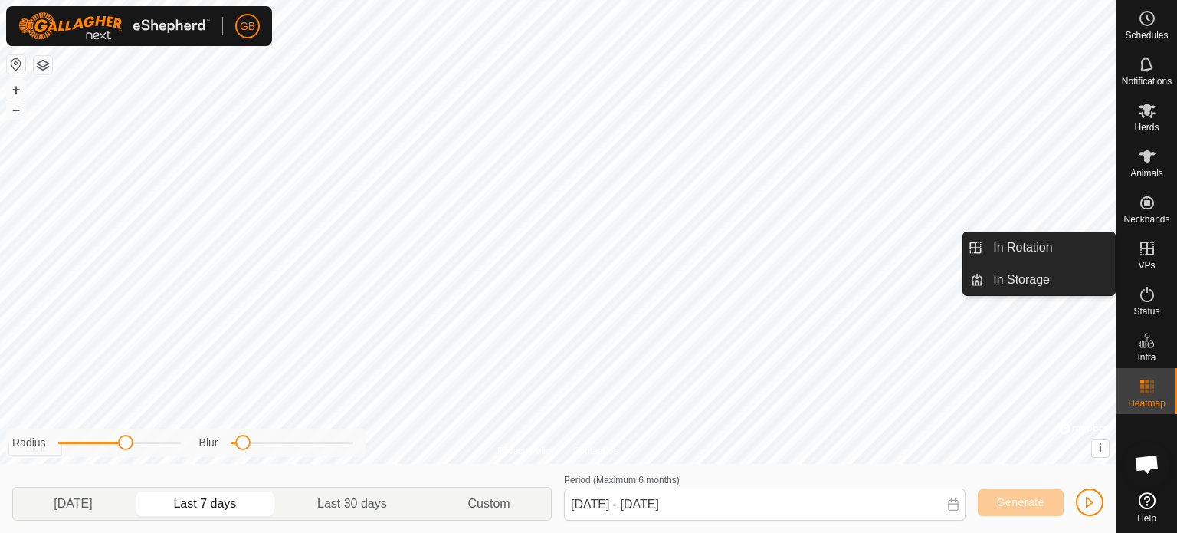
click at [1145, 244] on icon at bounding box center [1147, 248] width 18 height 18
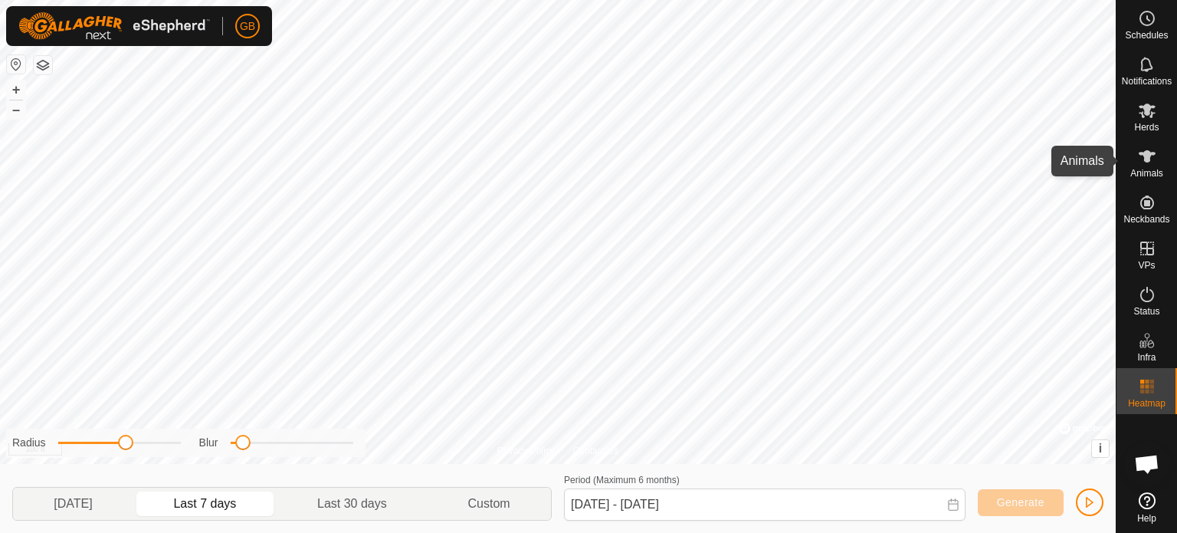
click at [1140, 149] on icon at bounding box center [1147, 156] width 18 height 18
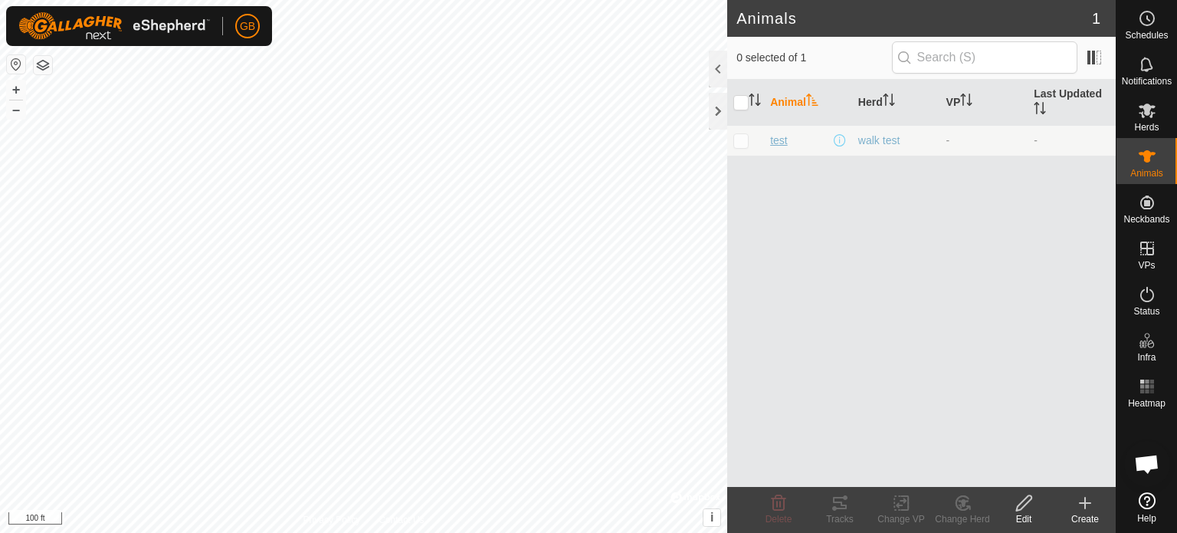
click at [779, 141] on span "test" at bounding box center [779, 141] width 18 height 16
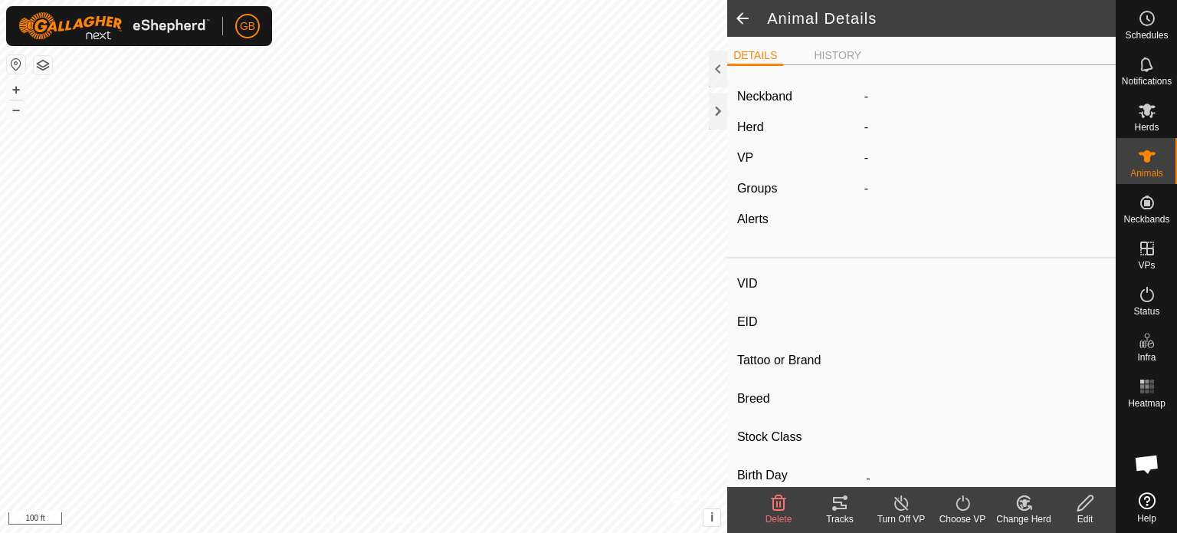
type input "test"
type input "-"
type input "test"
type input "-"
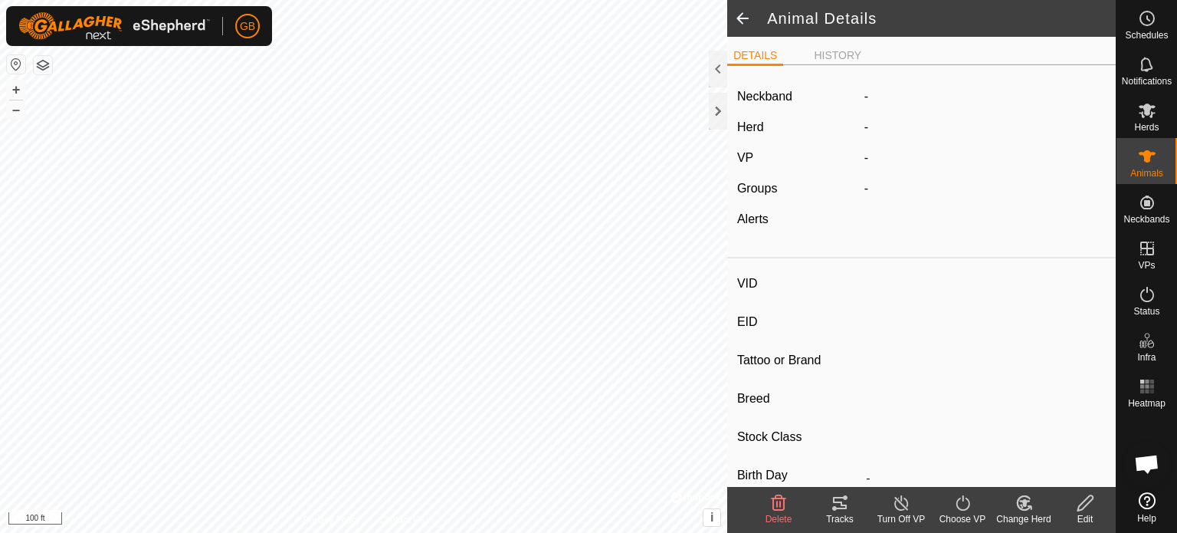
type input "0 kg"
type input "-"
click at [841, 57] on li "HISTORY" at bounding box center [838, 57] width 60 height 18
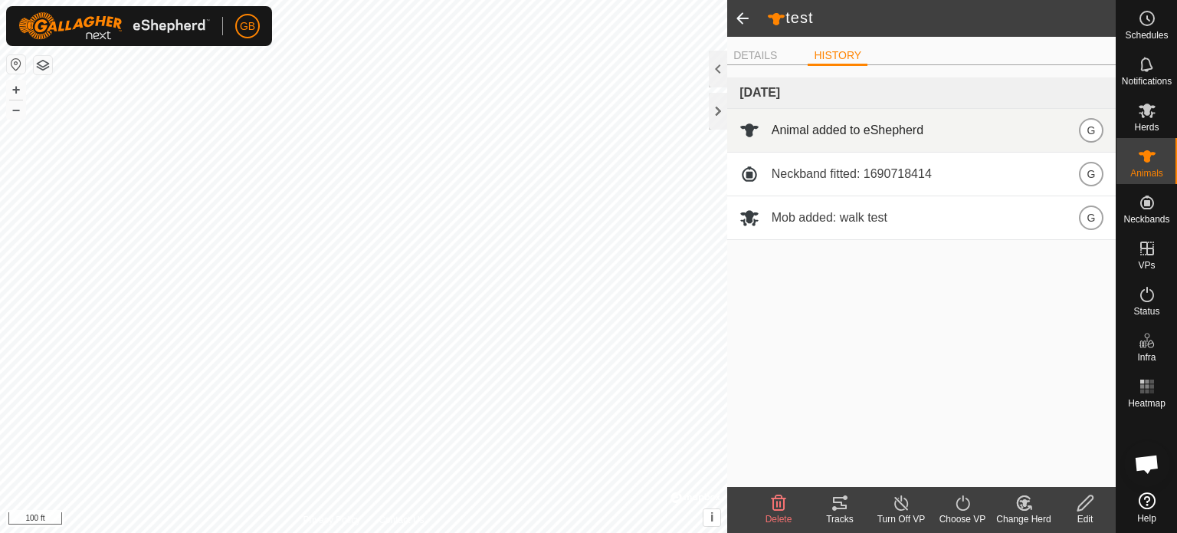
click at [824, 137] on span "Animal added to eShepherd" at bounding box center [848, 130] width 152 height 18
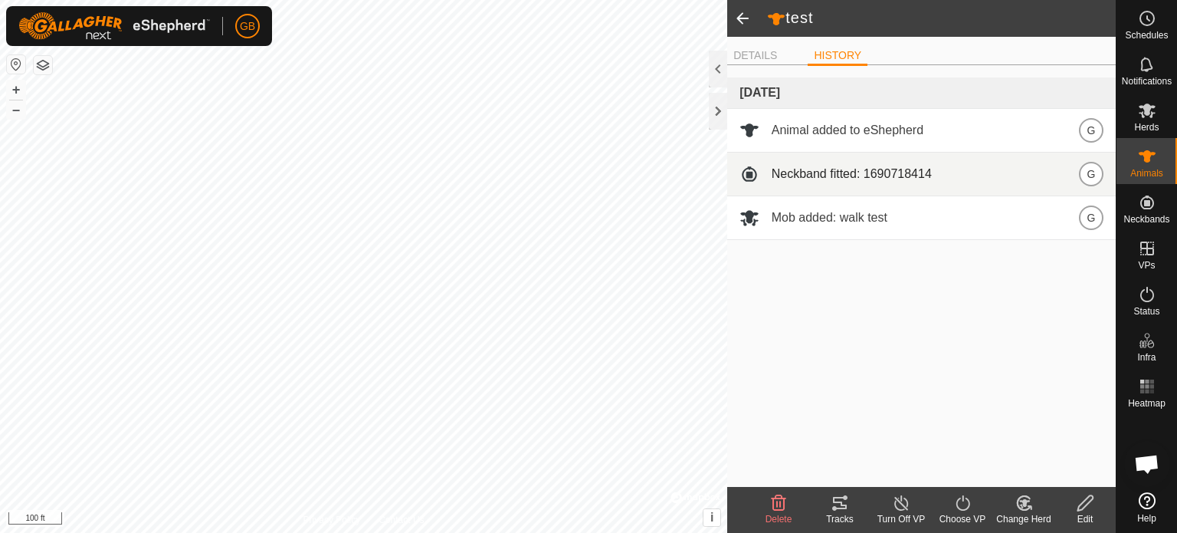
click at [834, 179] on span "Neckband fitted: 1690718414" at bounding box center [852, 174] width 160 height 18
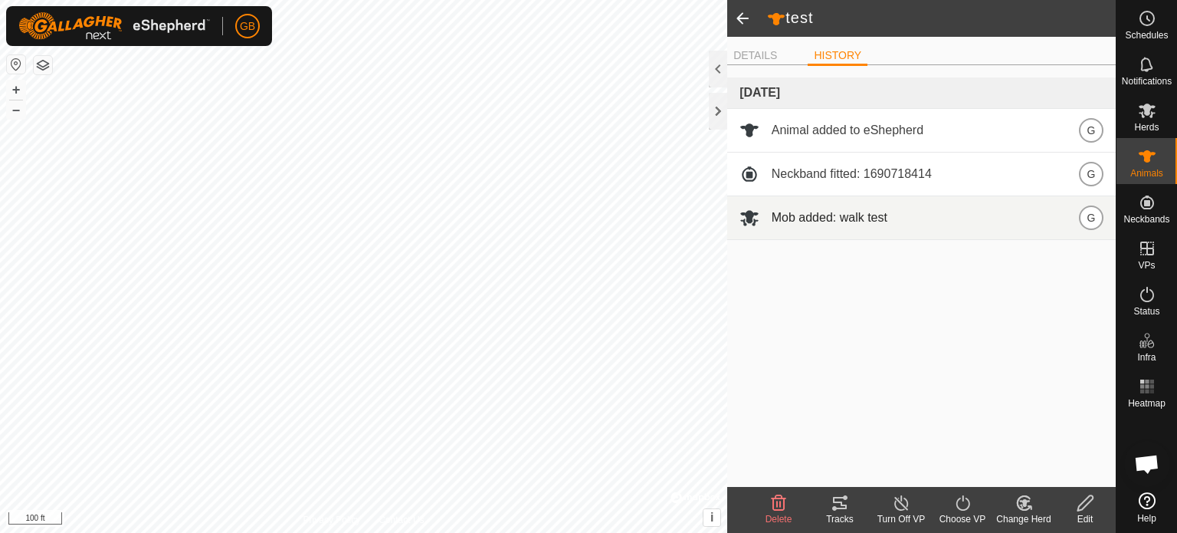
click at [841, 215] on span "Mob added: walk test" at bounding box center [830, 217] width 116 height 18
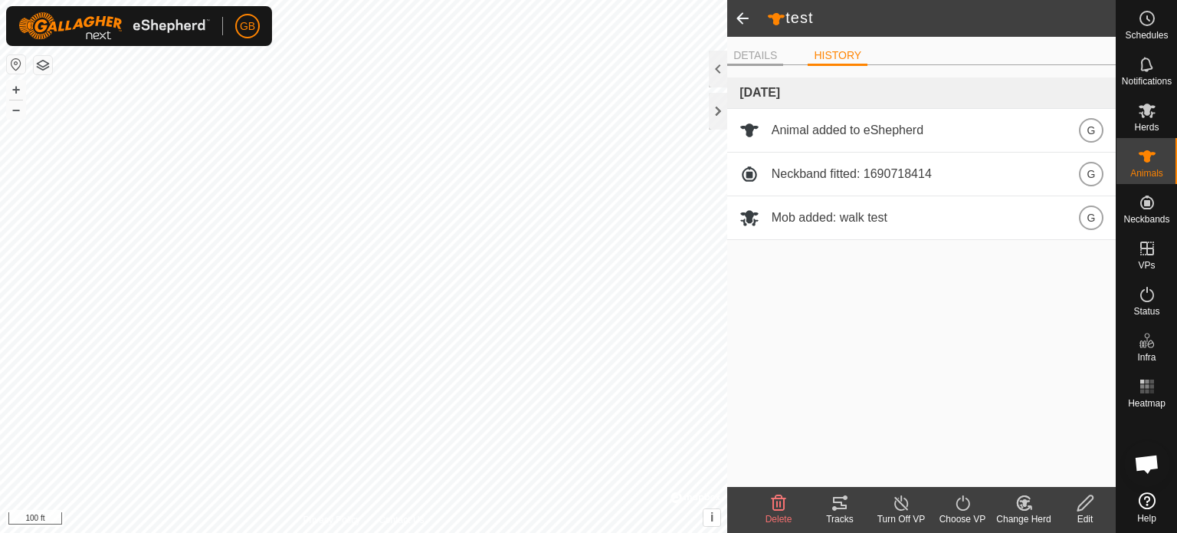
click at [755, 55] on li "DETAILS" at bounding box center [755, 57] width 56 height 18
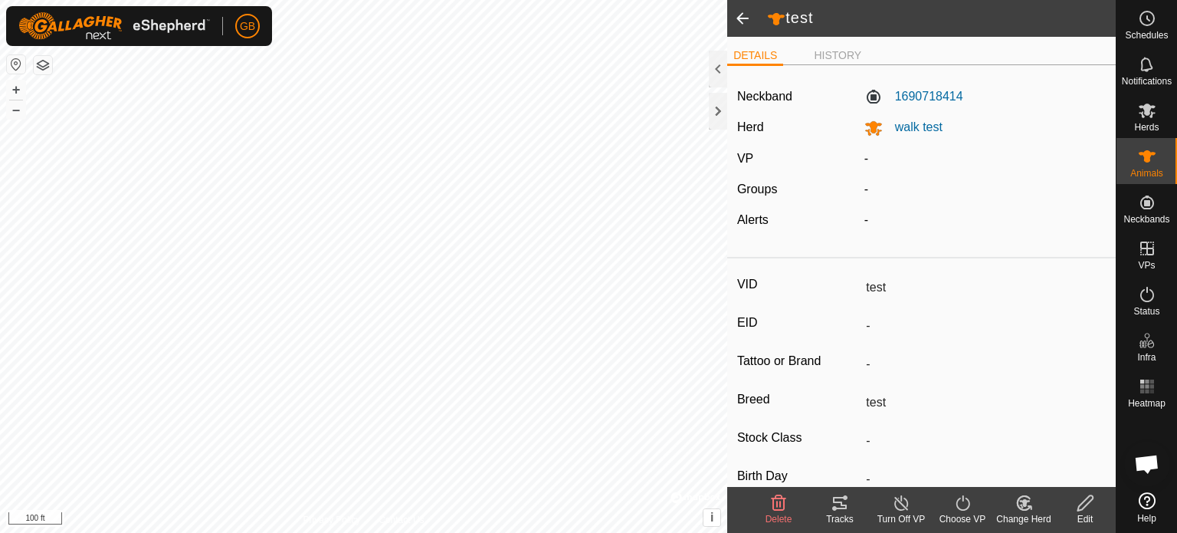
click at [741, 12] on span at bounding box center [742, 18] width 31 height 37
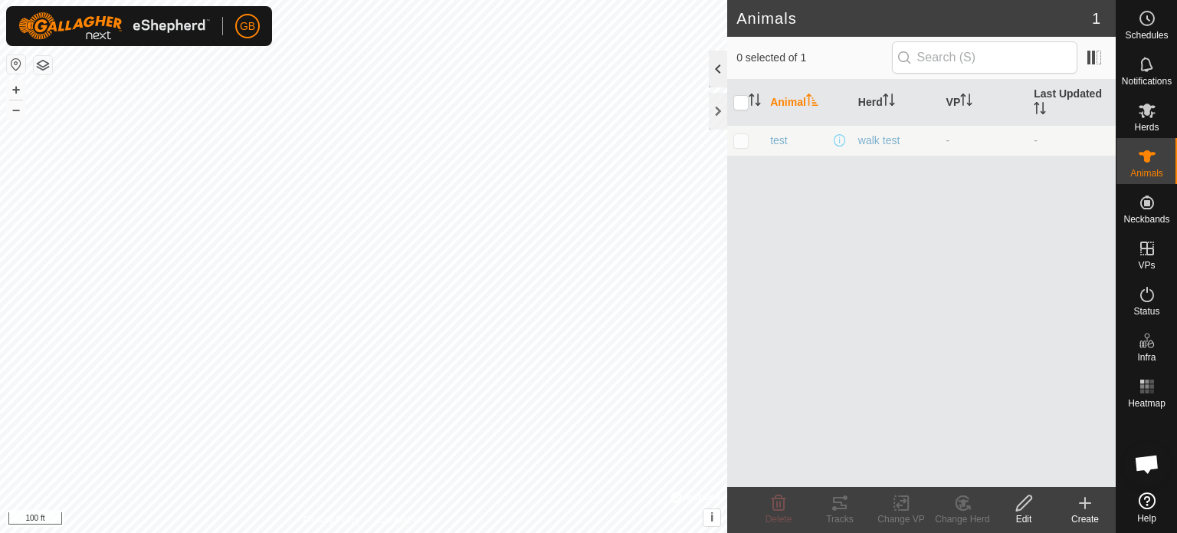
click at [715, 67] on div at bounding box center [718, 69] width 18 height 37
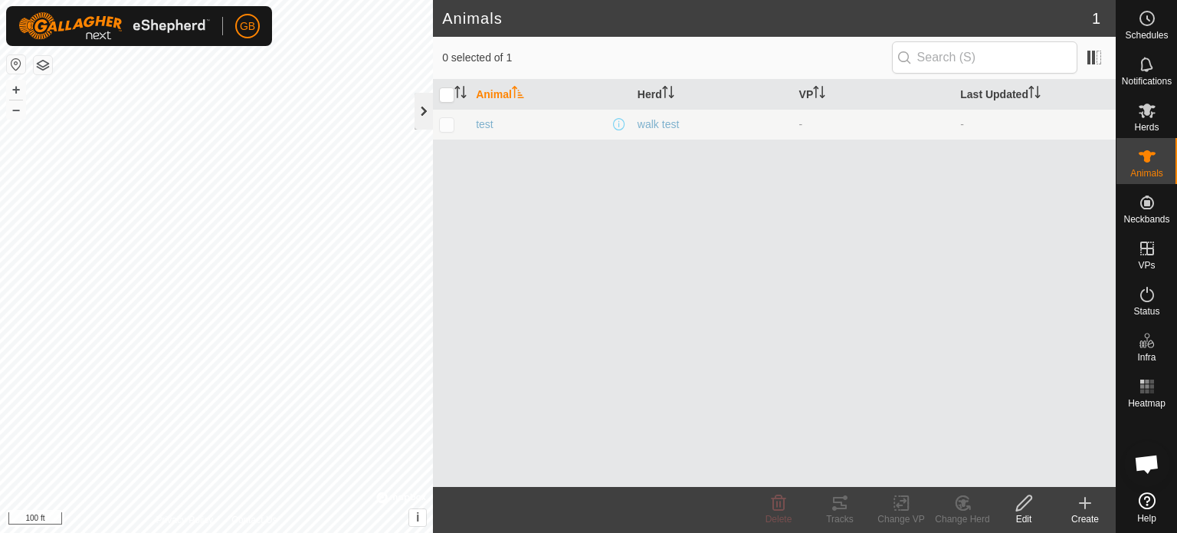
click at [424, 112] on div at bounding box center [424, 111] width 18 height 37
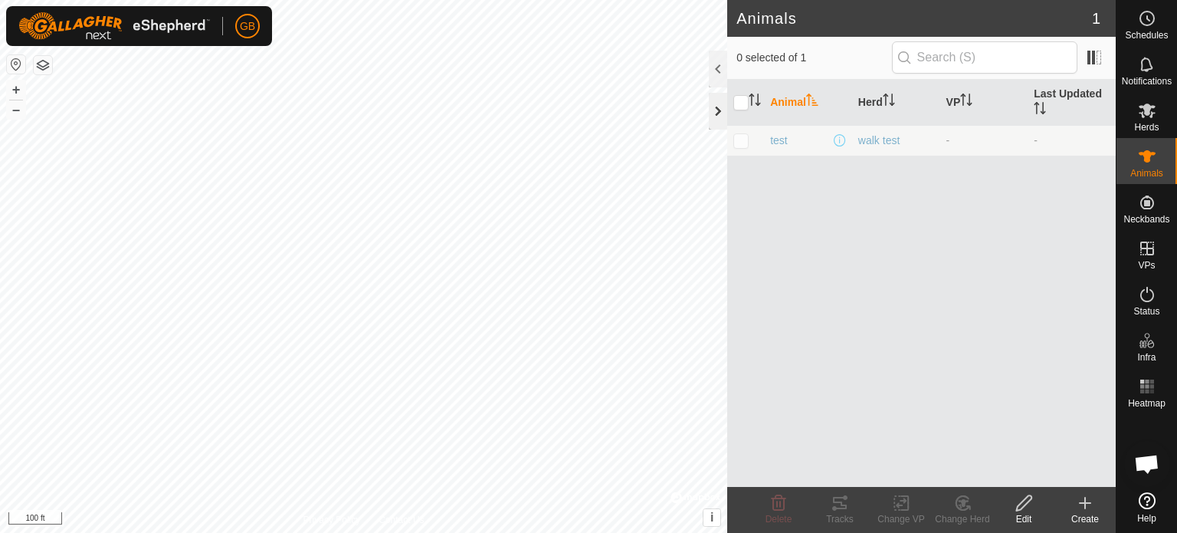
click at [715, 111] on div at bounding box center [718, 111] width 18 height 37
